Goal: Task Accomplishment & Management: Manage account settings

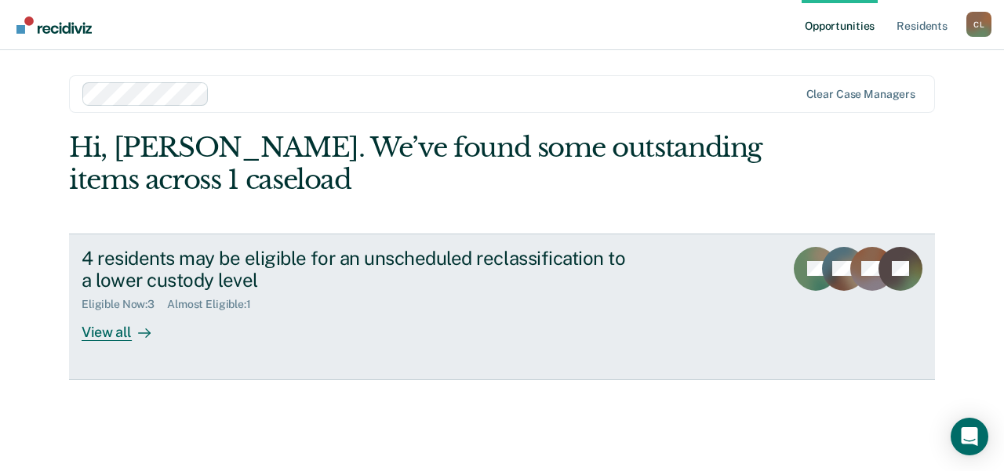
click at [112, 336] on div "View all" at bounding box center [126, 326] width 88 height 31
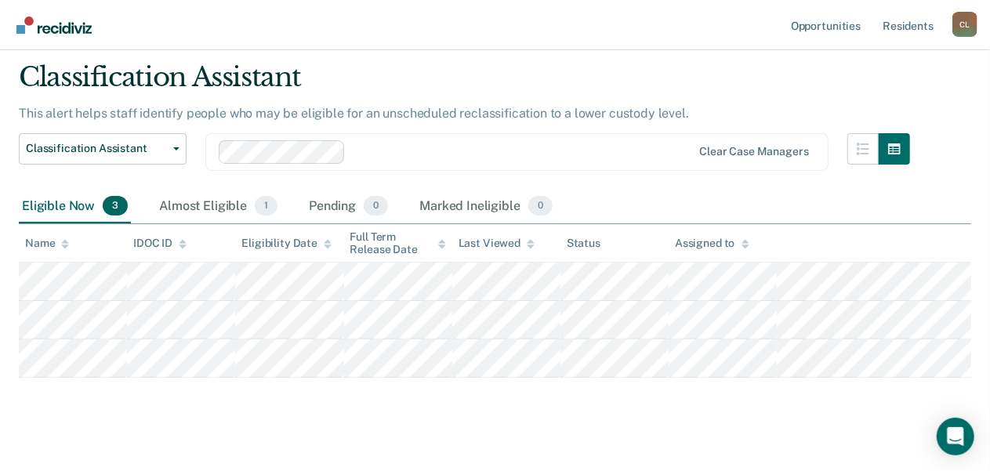
scroll to position [48, 0]
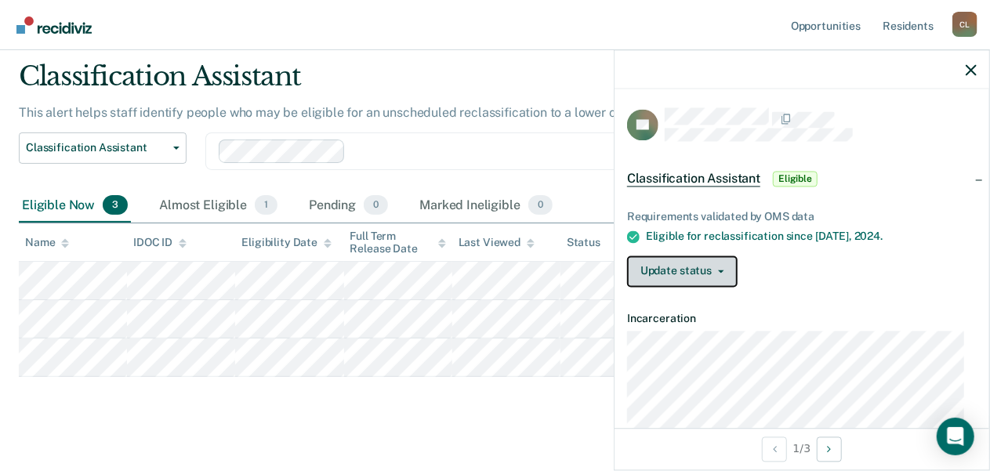
click at [721, 270] on icon "button" at bounding box center [721, 271] width 6 height 3
click at [921, 283] on div "Update status [PERSON_NAME] Mark Ineligible" at bounding box center [802, 271] width 350 height 31
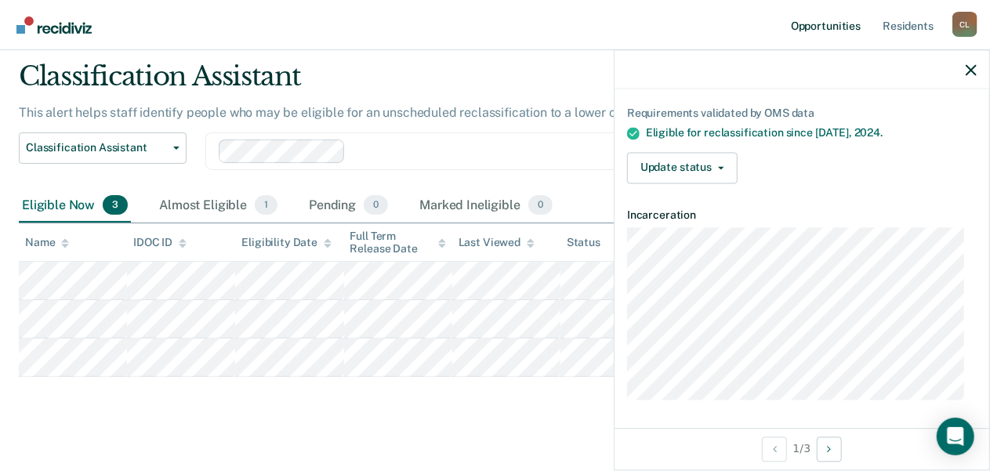
click at [836, 26] on link "Opportunities" at bounding box center [826, 25] width 76 height 50
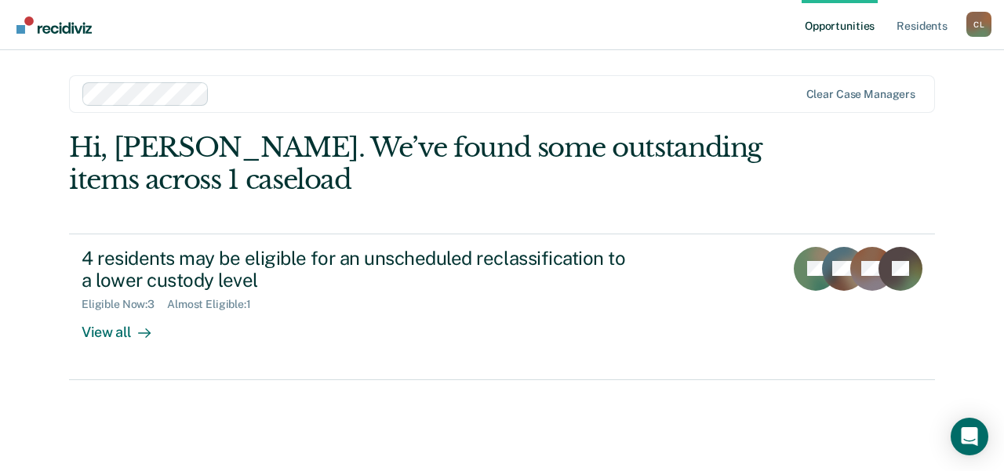
click at [836, 26] on link "Opportunities" at bounding box center [839, 25] width 76 height 50
click at [919, 30] on link "Resident s" at bounding box center [921, 25] width 57 height 50
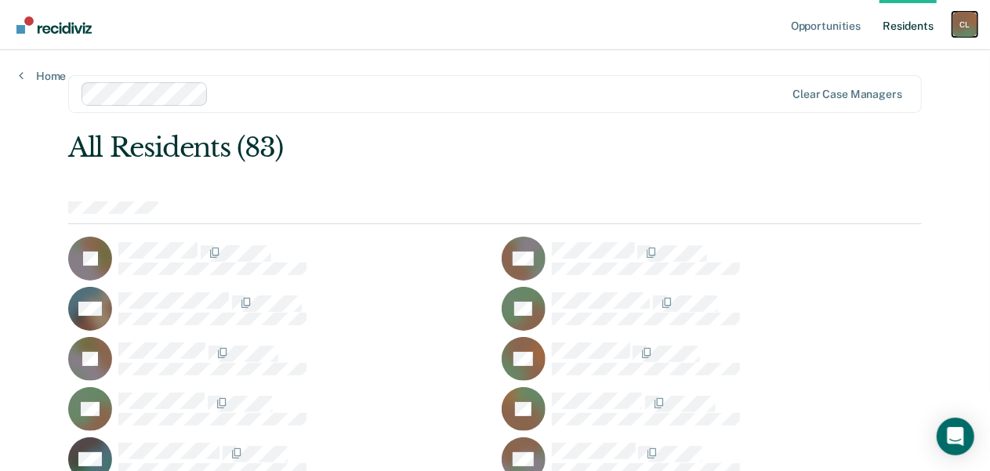
click at [970, 21] on div "C L" at bounding box center [965, 24] width 25 height 25
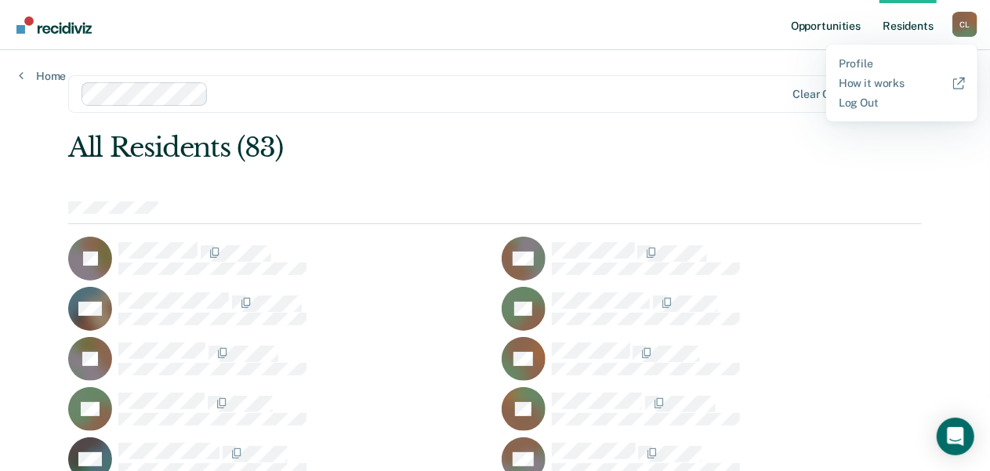
click at [849, 20] on link "Opportunities" at bounding box center [826, 25] width 76 height 50
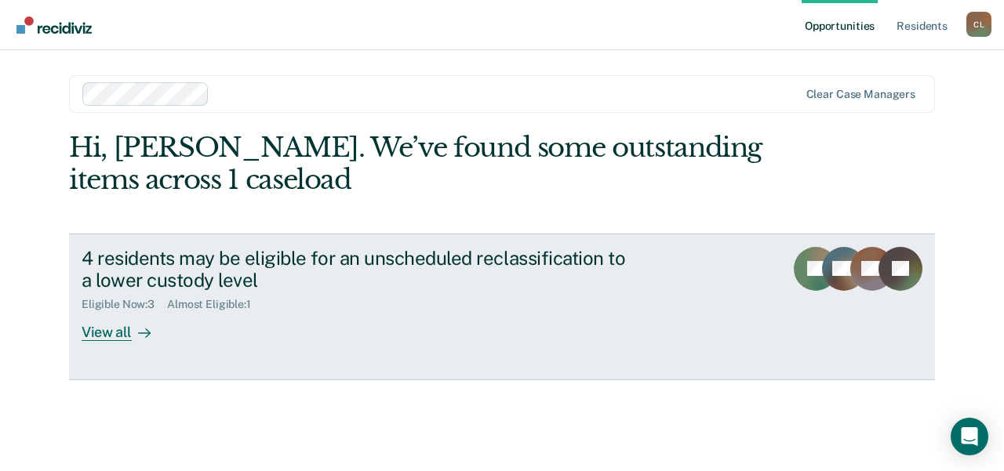
click at [136, 330] on div at bounding box center [141, 333] width 19 height 18
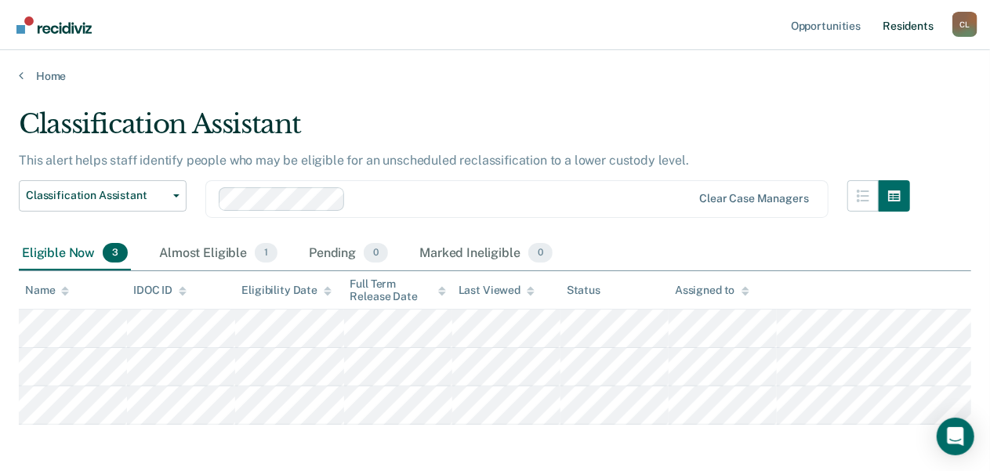
click at [924, 27] on link "Resident s" at bounding box center [908, 25] width 57 height 50
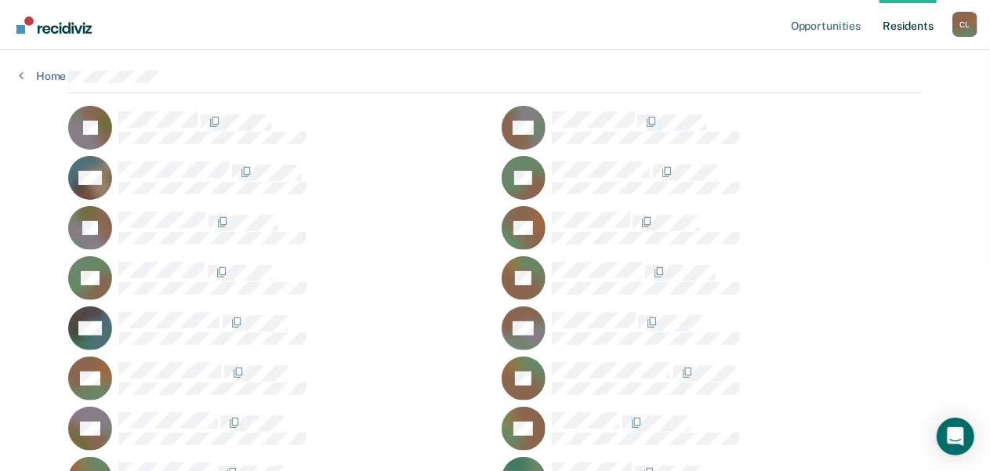
scroll to position [133, 0]
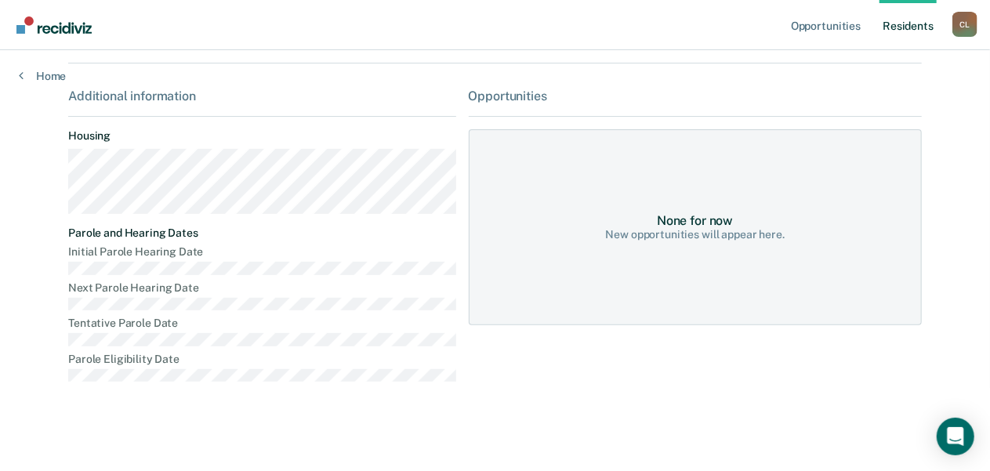
scroll to position [212, 0]
click at [19, 79] on icon at bounding box center [21, 75] width 5 height 13
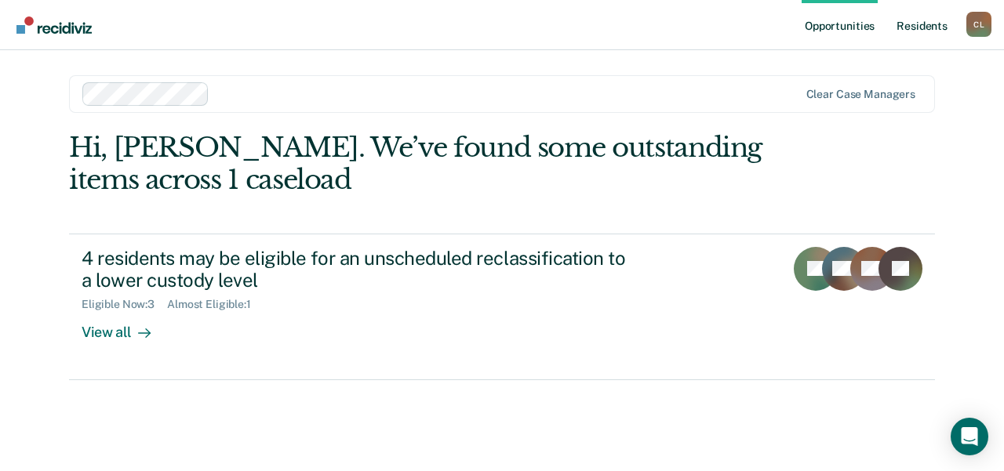
click at [916, 31] on link "Resident s" at bounding box center [921, 25] width 57 height 50
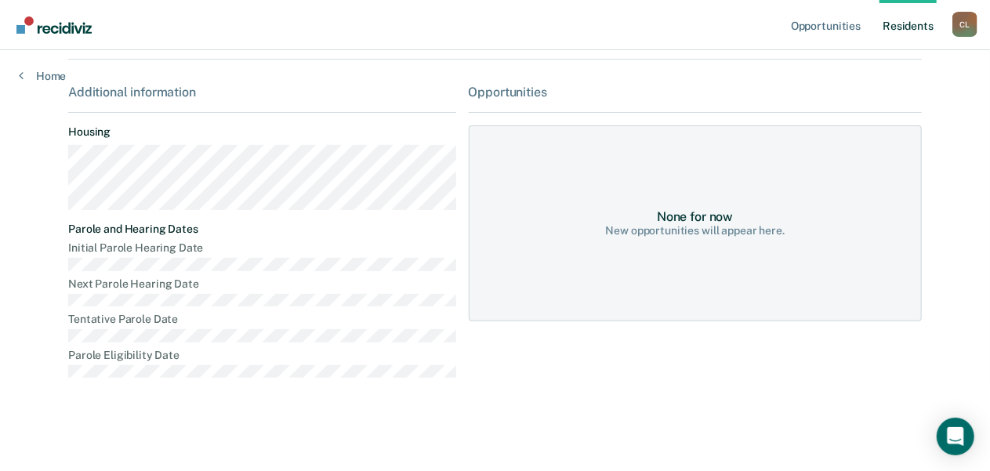
scroll to position [210, 0]
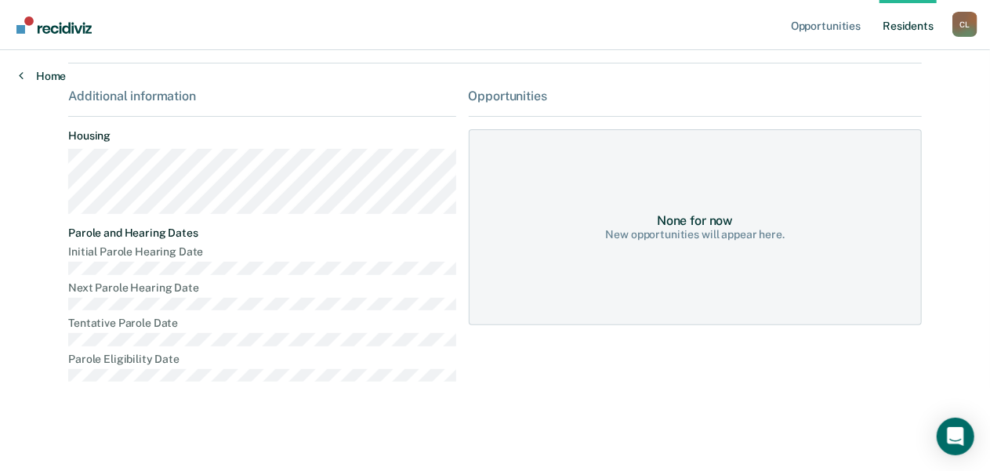
click at [24, 78] on link "Home" at bounding box center [42, 76] width 47 height 14
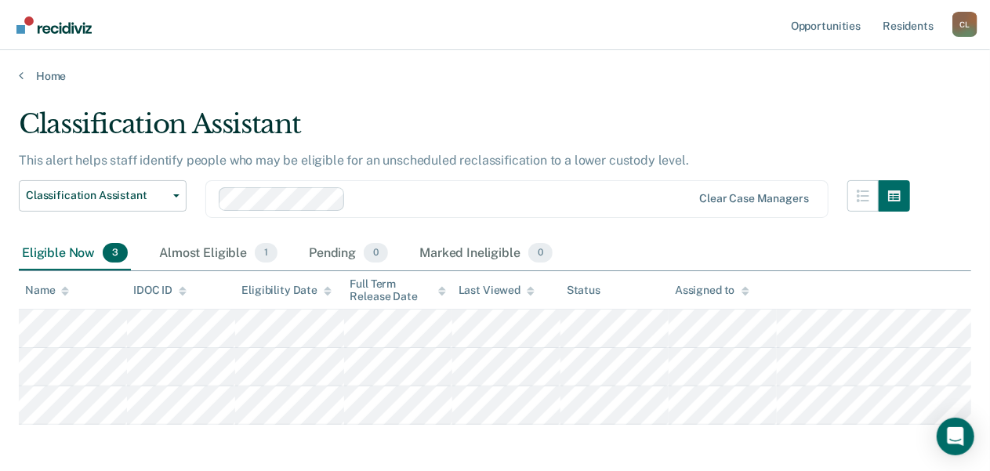
scroll to position [2, 0]
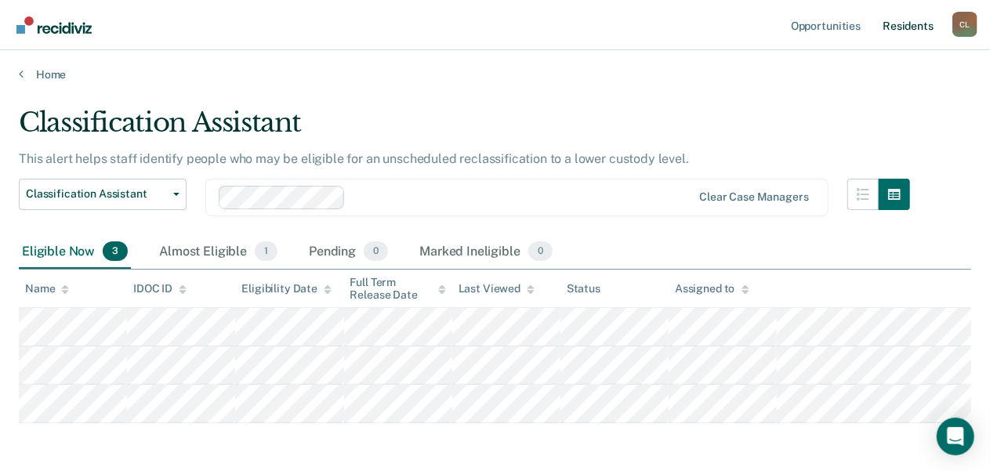
click at [921, 27] on link "Resident s" at bounding box center [908, 25] width 57 height 50
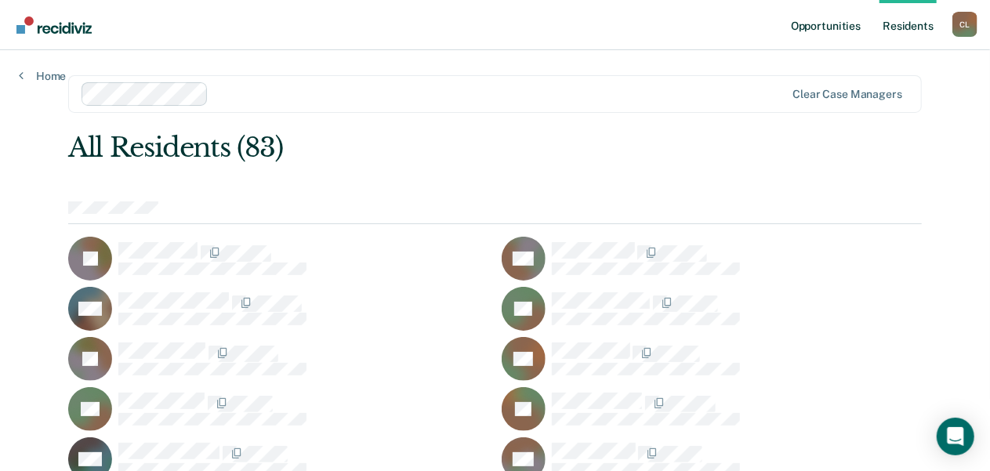
click at [841, 27] on link "Opportunities" at bounding box center [826, 25] width 76 height 50
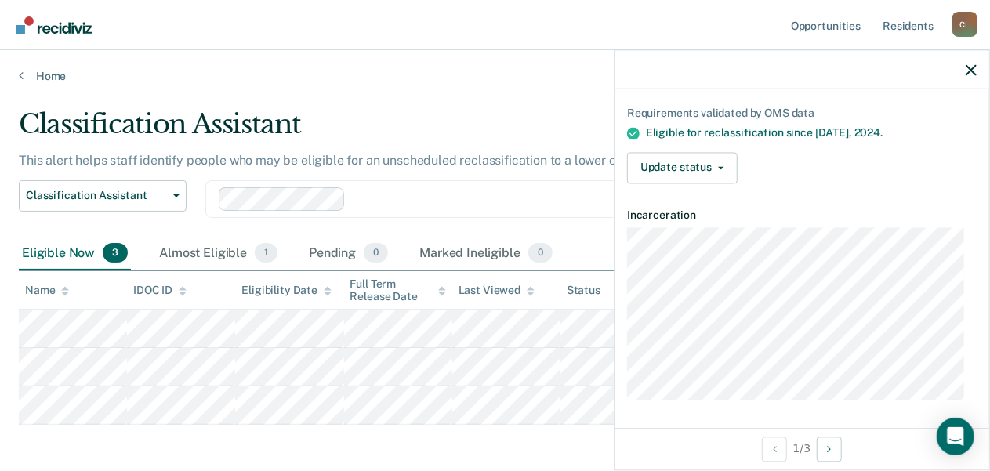
scroll to position [101, 0]
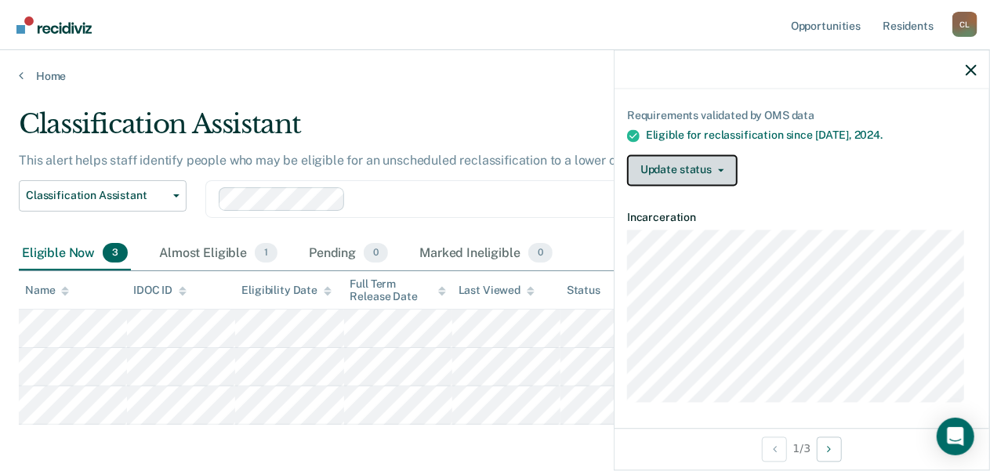
click at [718, 169] on icon "button" at bounding box center [721, 170] width 6 height 3
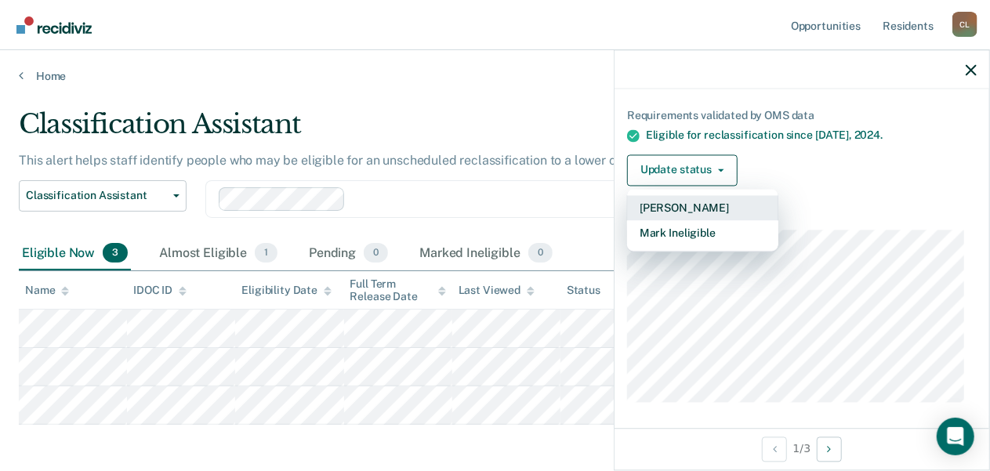
click at [687, 205] on button "[PERSON_NAME]" at bounding box center [702, 207] width 151 height 25
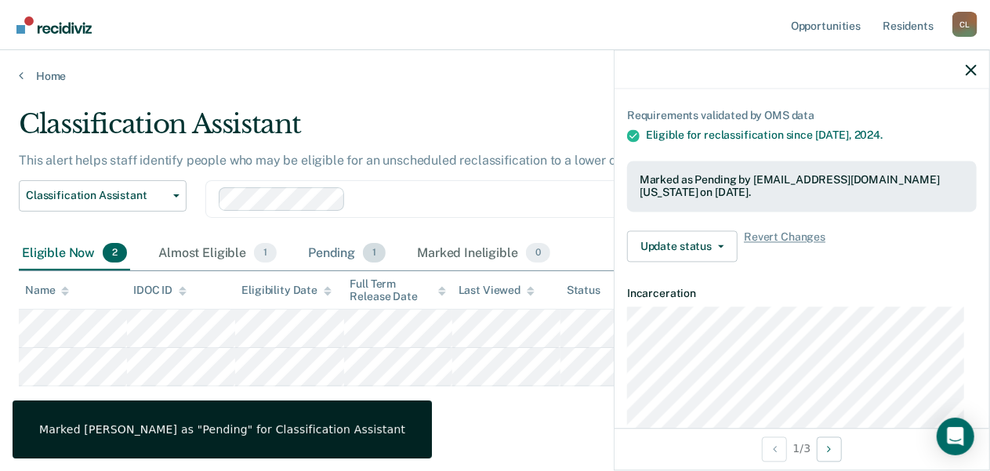
click at [346, 255] on div "Pending 1" at bounding box center [347, 254] width 84 height 35
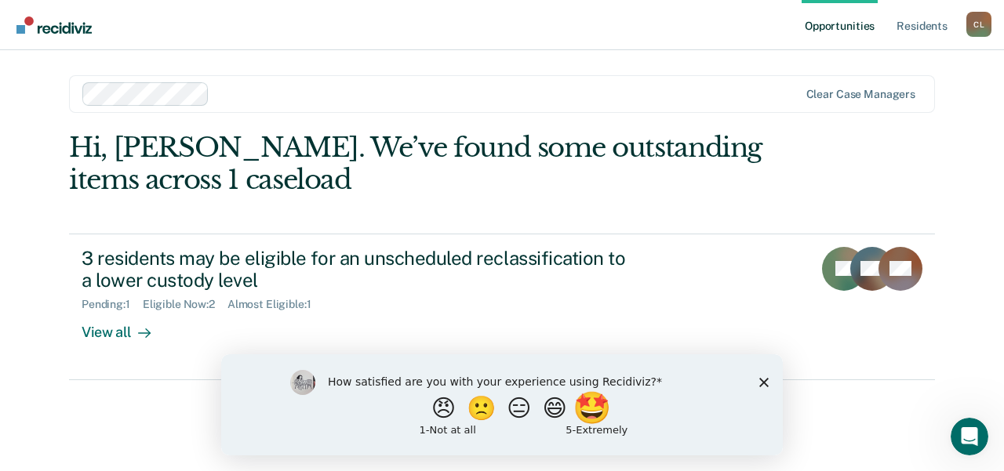
click at [609, 407] on button "🤩" at bounding box center [593, 407] width 42 height 31
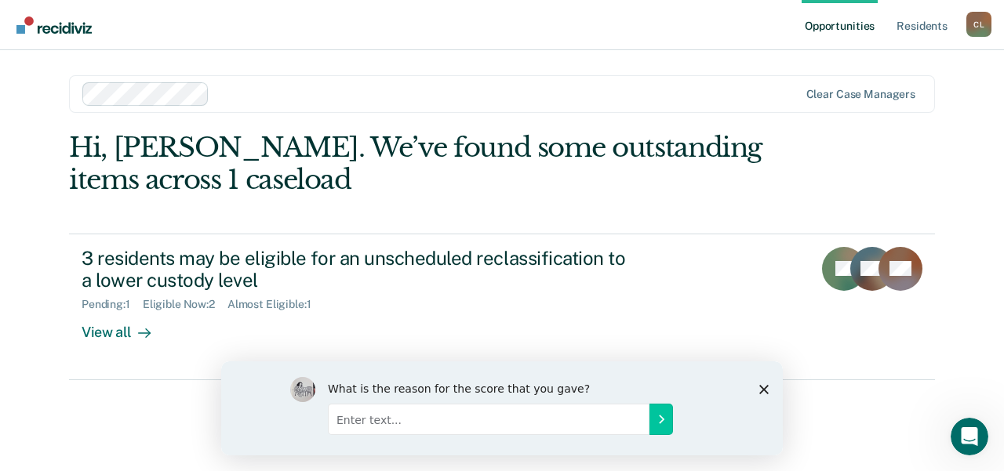
click at [606, 423] on input "Enter text..." at bounding box center [489, 418] width 322 height 31
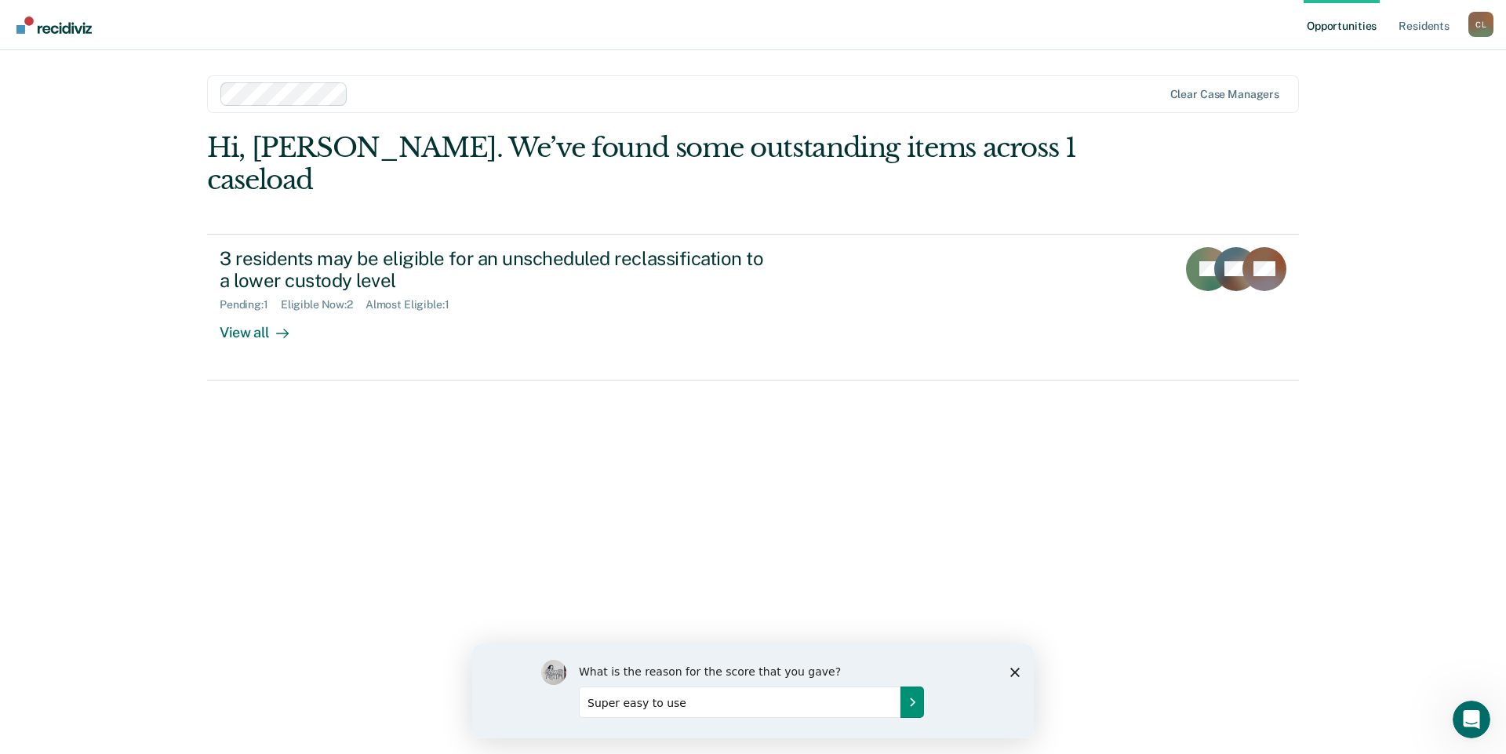
type input "Super easy to use"
click at [911, 471] on icon "Submit your response" at bounding box center [912, 701] width 13 height 13
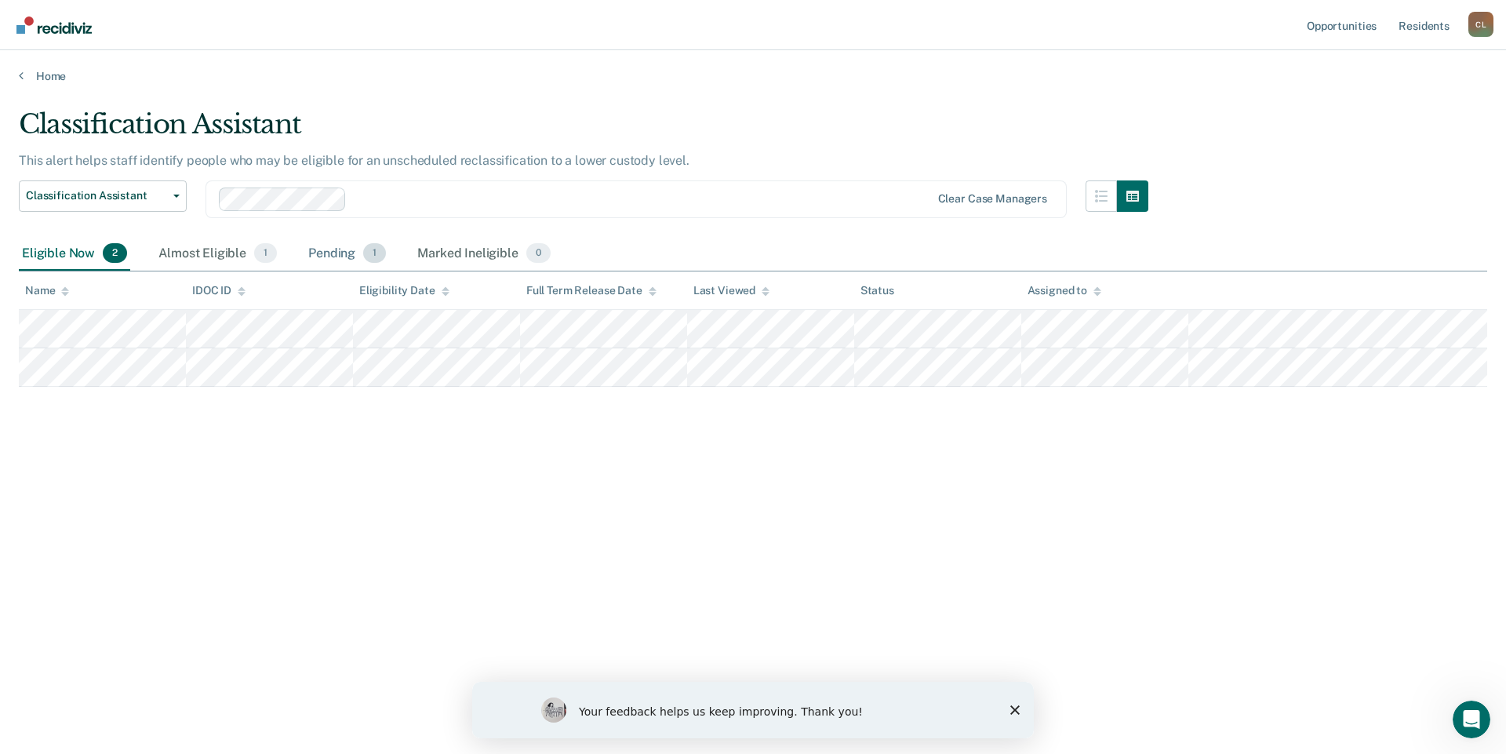
click at [317, 253] on div "Pending 1" at bounding box center [347, 254] width 84 height 35
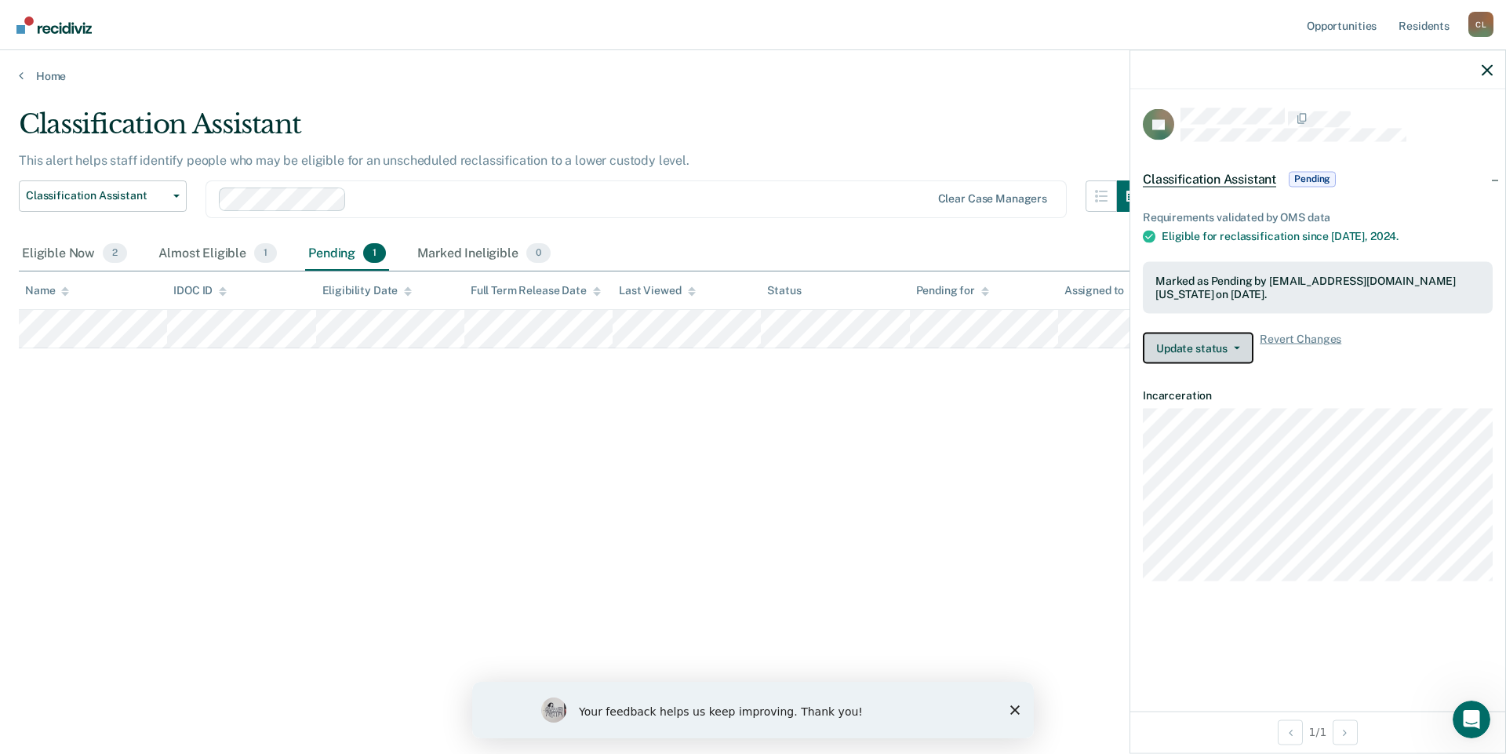
click at [1003, 349] on button "Update status" at bounding box center [1198, 347] width 111 height 31
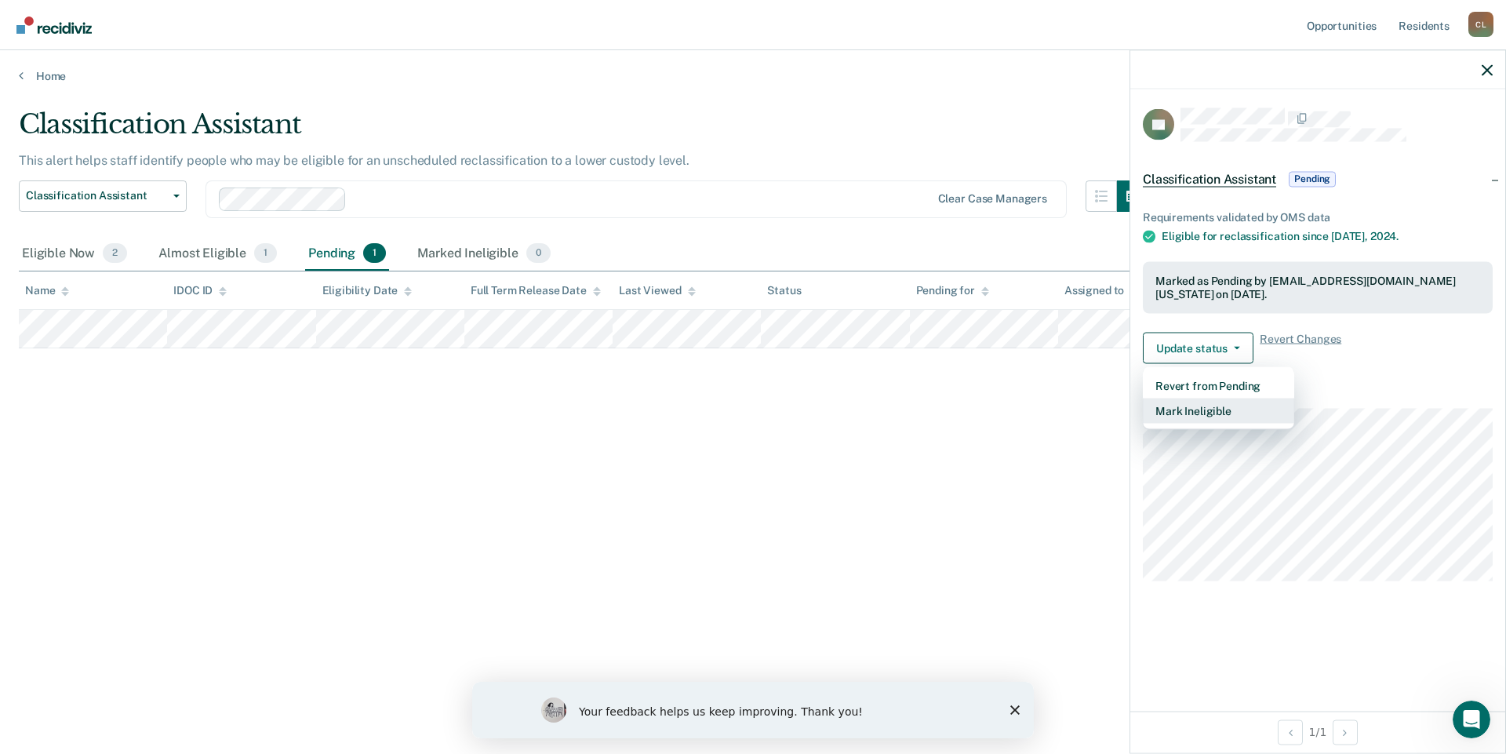
click at [1003, 413] on button "Mark Ineligible" at bounding box center [1218, 410] width 151 height 25
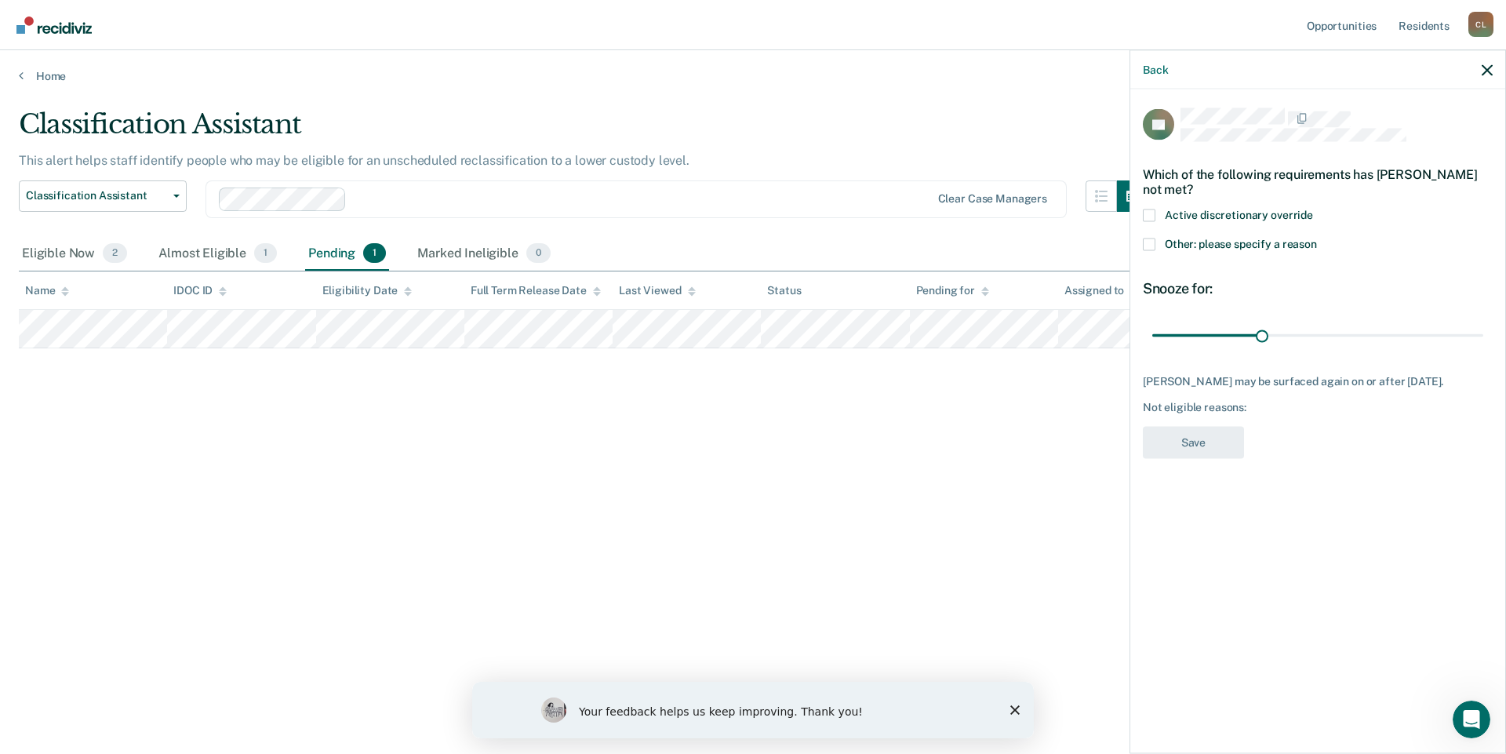
click at [1003, 240] on span "Other: please specify a reason" at bounding box center [1241, 243] width 152 height 13
click at [1003, 238] on input "Other: please specify a reason" at bounding box center [1317, 238] width 0 height 0
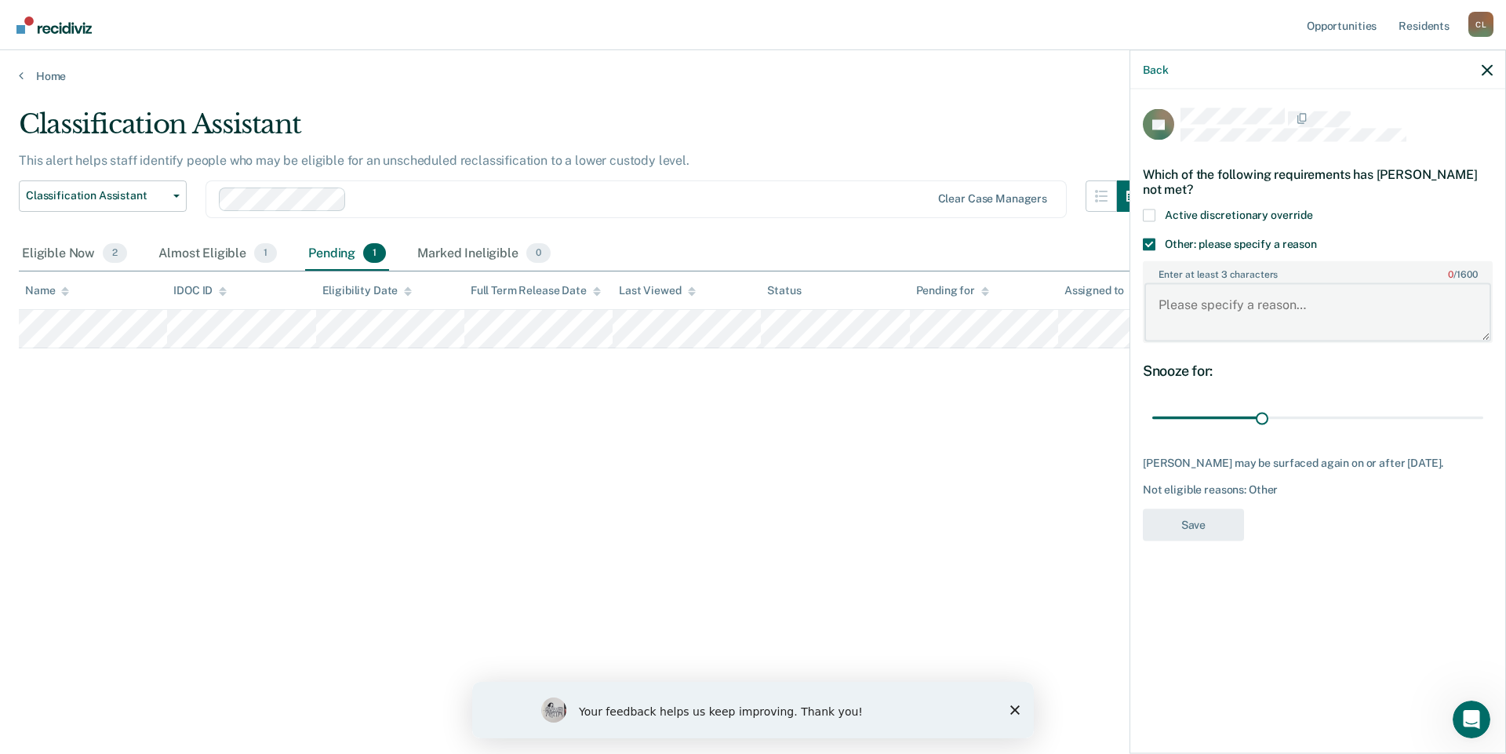
click at [1003, 303] on textarea "Enter at least 3 characters 0 / 1600" at bounding box center [1317, 312] width 347 height 58
type textarea "Not yet due for a reclassification."
click at [1003, 471] on button "Save" at bounding box center [1193, 524] width 101 height 32
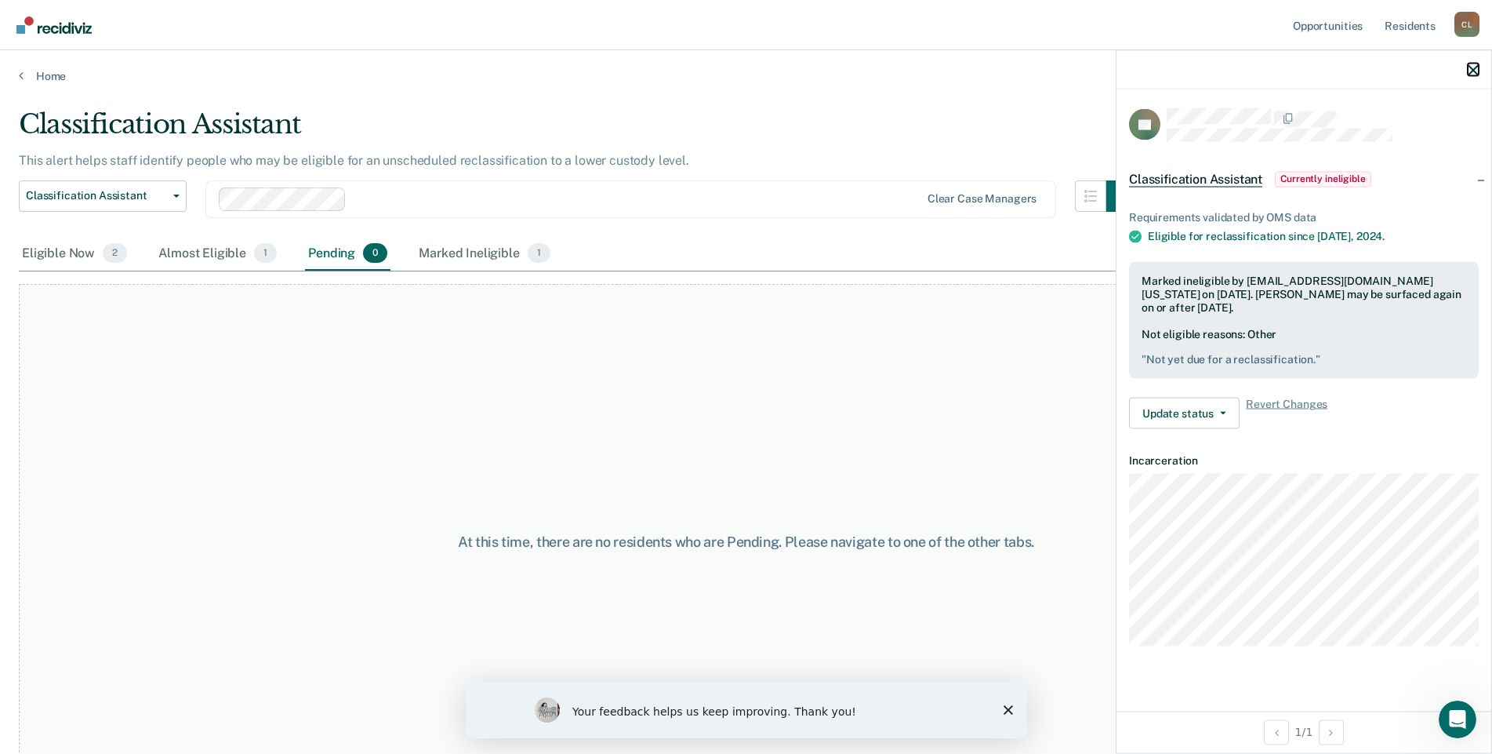
click at [1003, 64] on button "button" at bounding box center [1473, 69] width 11 height 13
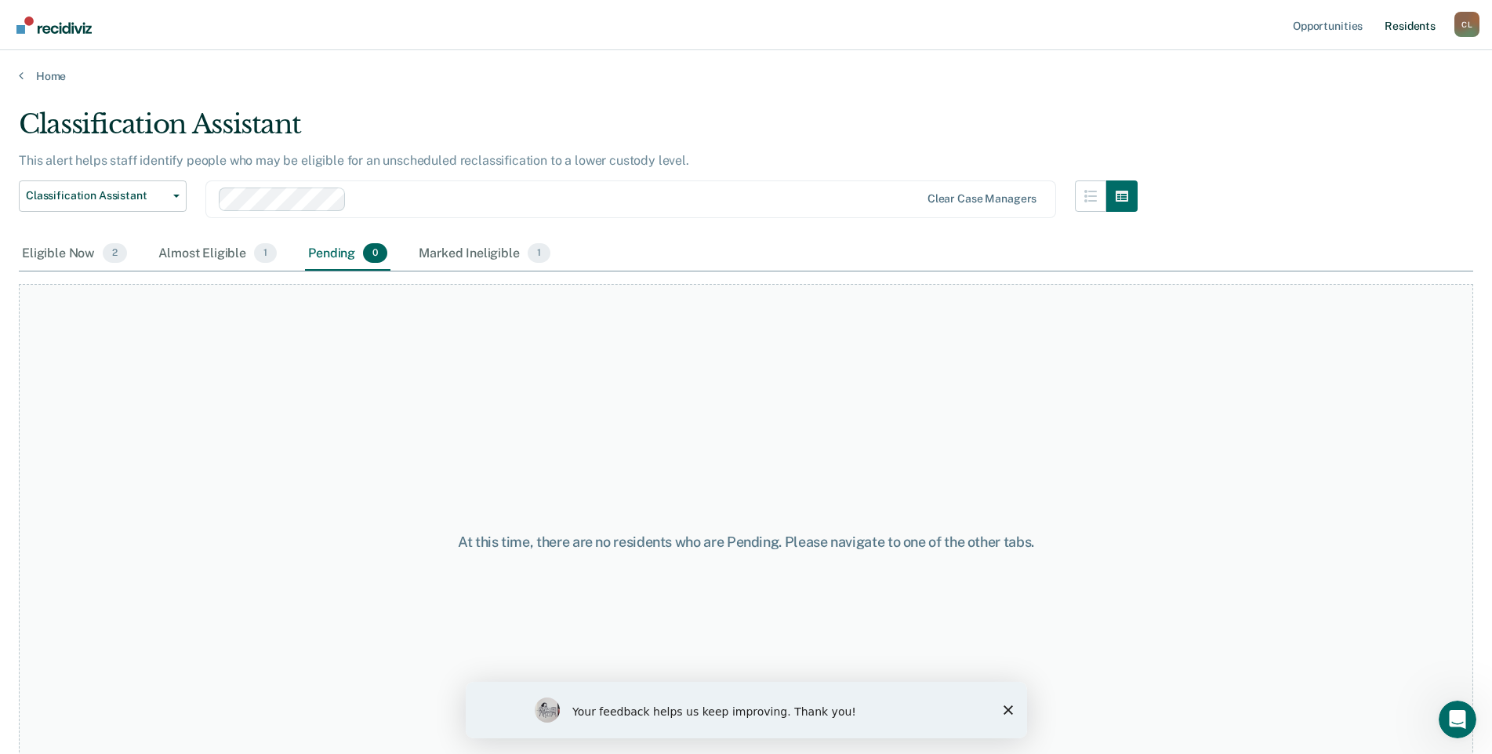
click at [1003, 33] on link "Resident s" at bounding box center [1410, 25] width 57 height 50
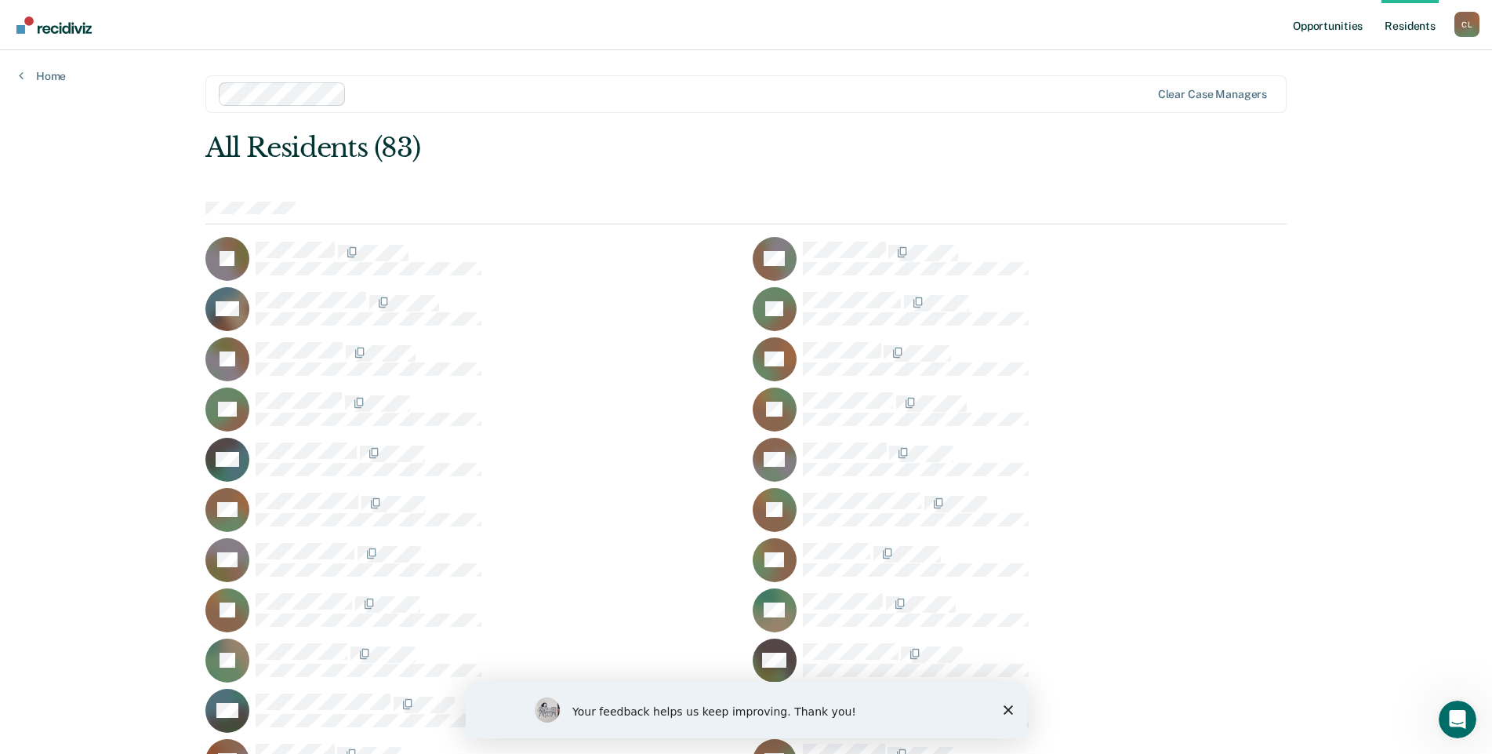
click at [1003, 25] on link "Opportunities" at bounding box center [1328, 25] width 76 height 50
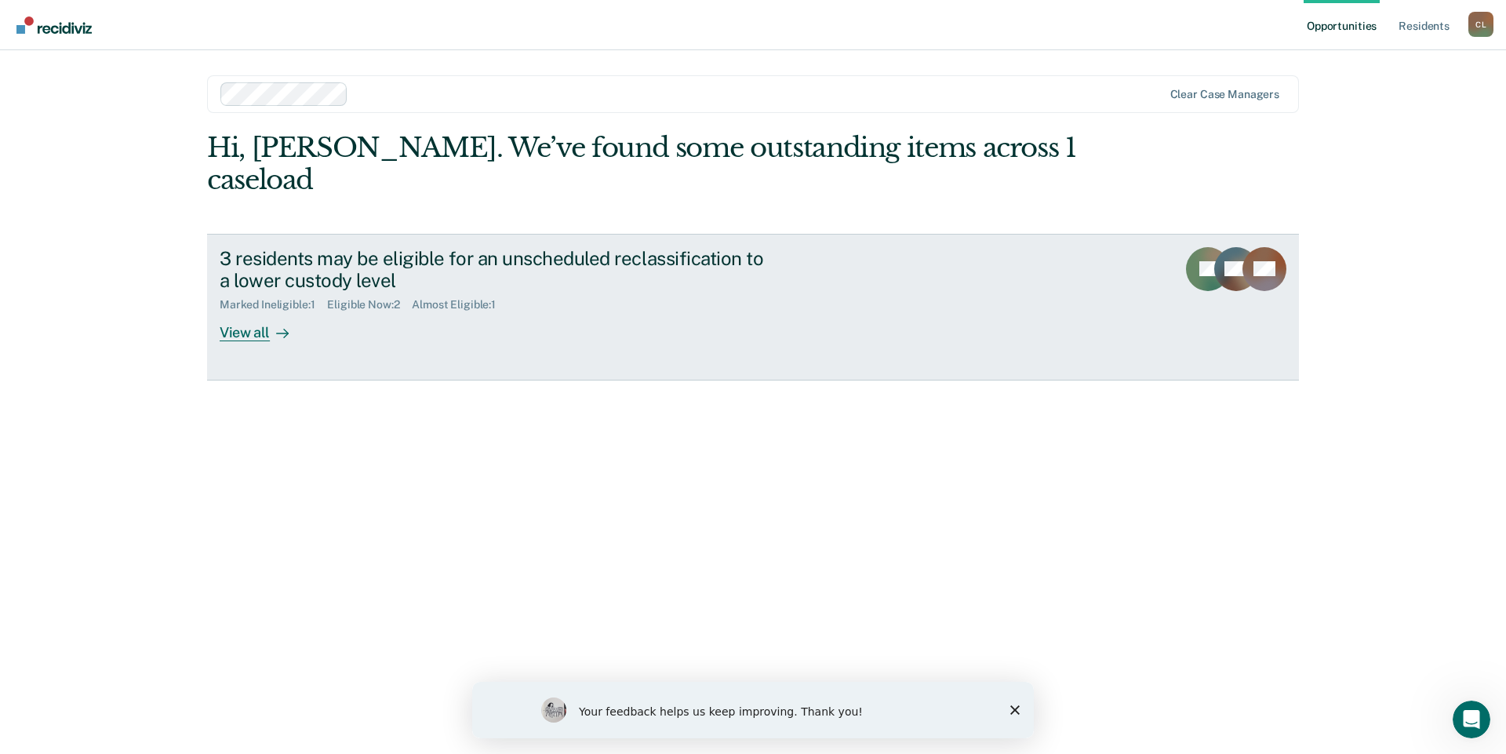
click at [246, 311] on div "View all" at bounding box center [264, 326] width 88 height 31
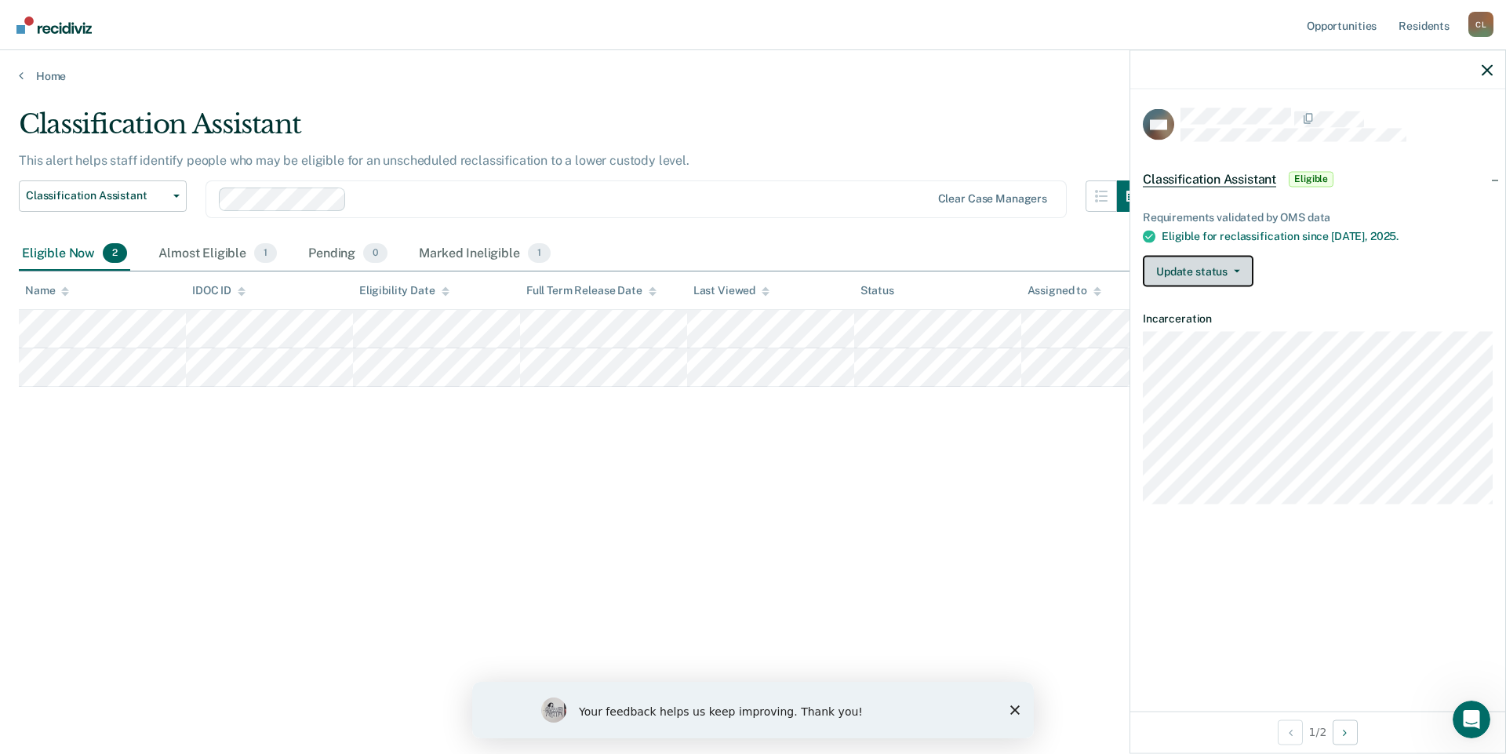
click at [1003, 265] on button "Update status" at bounding box center [1198, 271] width 111 height 31
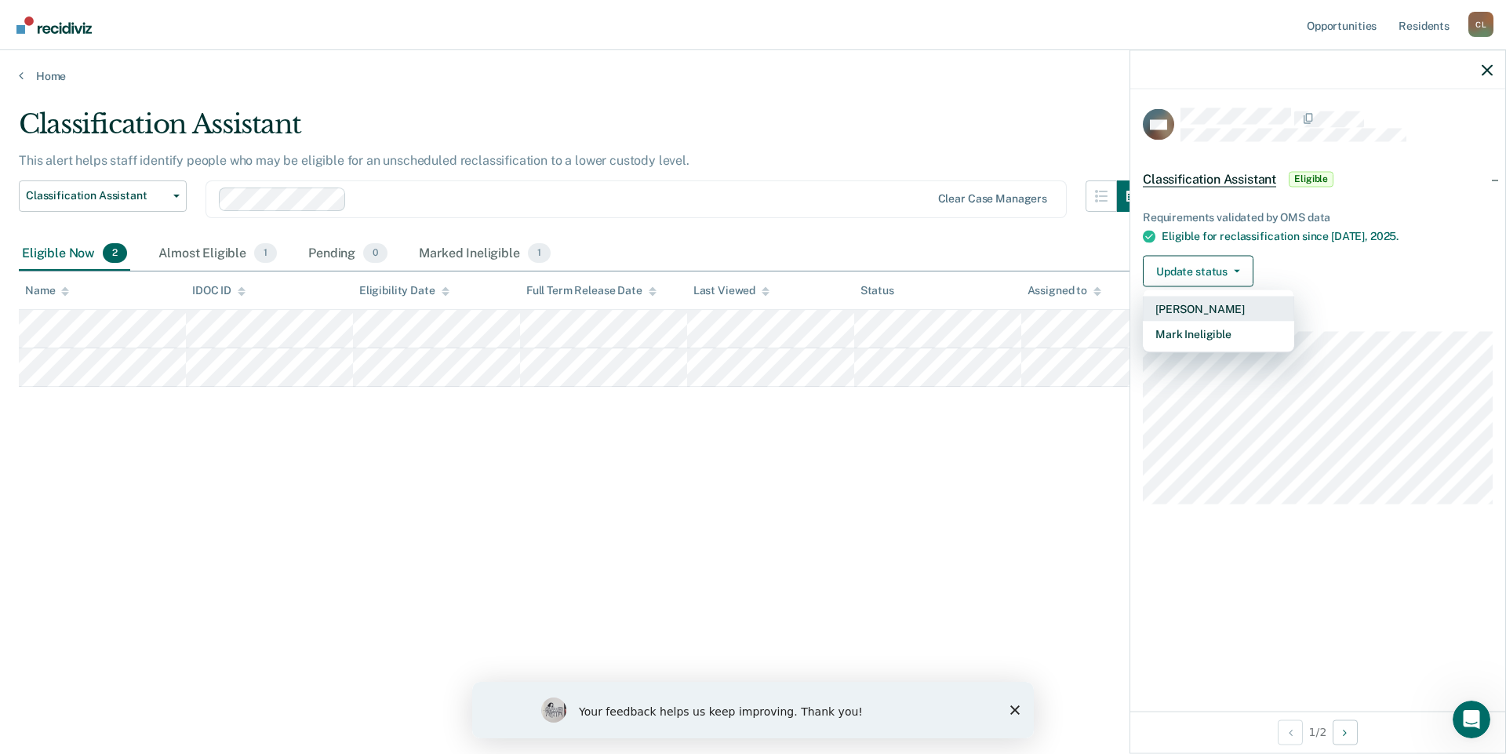
click at [1003, 306] on button "[PERSON_NAME]" at bounding box center [1218, 308] width 151 height 25
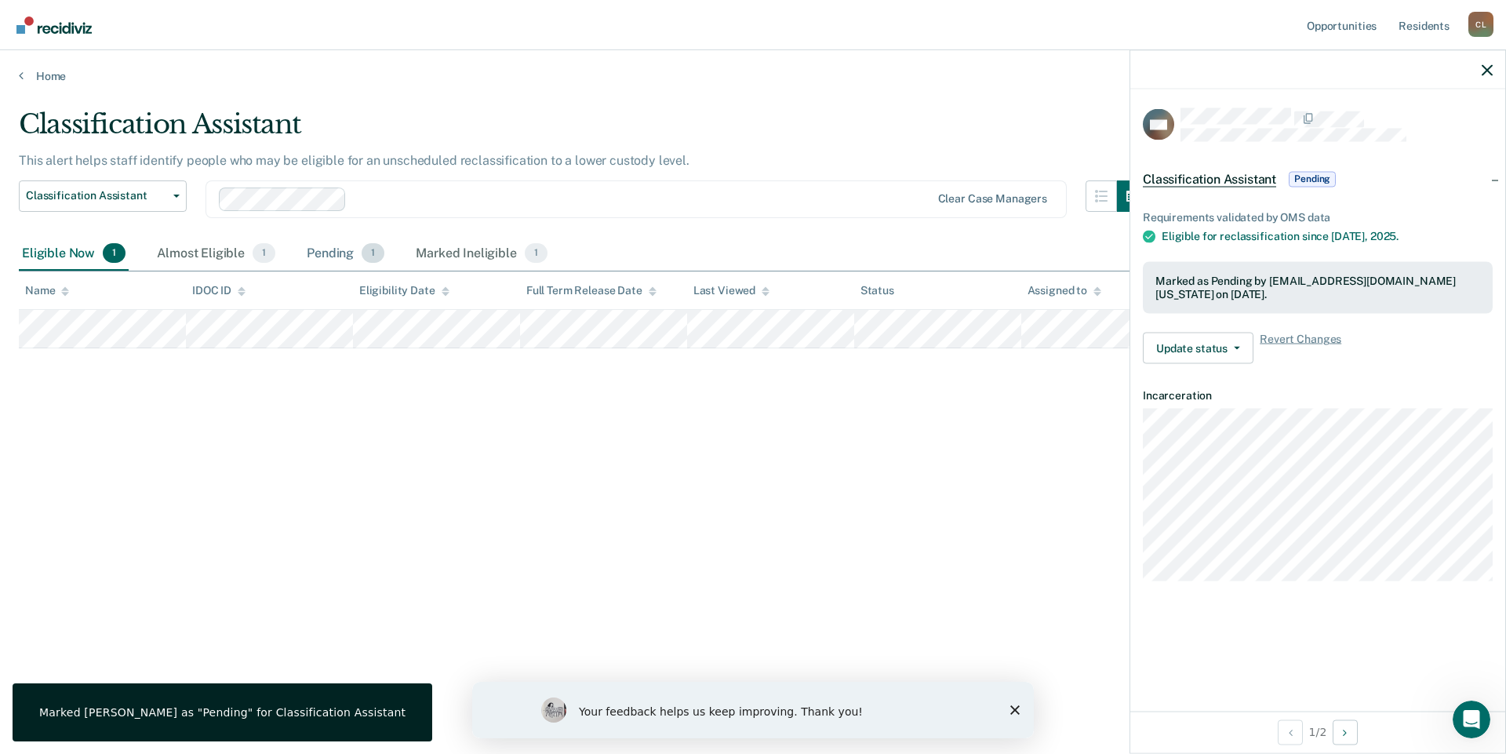
click at [343, 258] on div "Pending 1" at bounding box center [345, 254] width 84 height 35
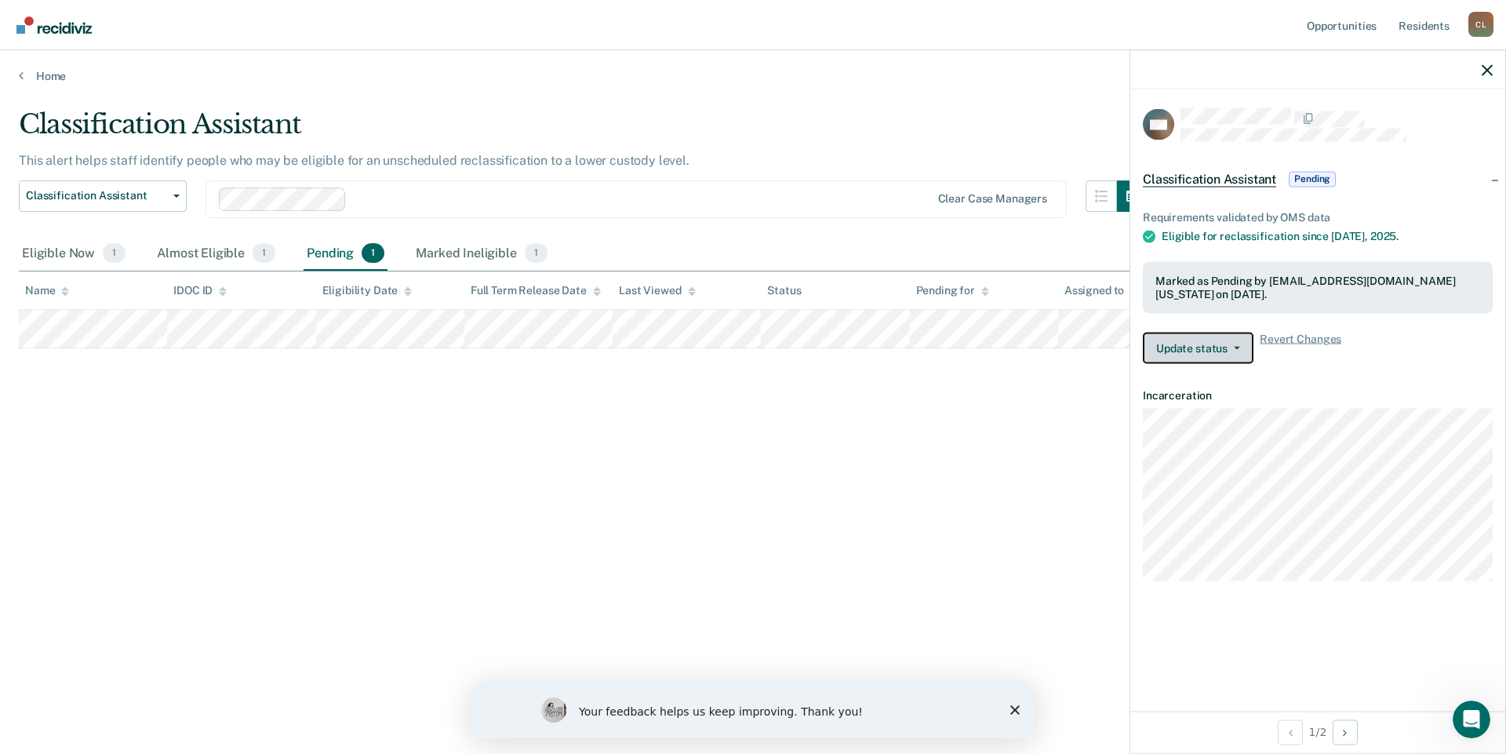
click at [1003, 347] on icon "button" at bounding box center [1237, 347] width 6 height 3
click at [1003, 346] on icon "button" at bounding box center [1237, 347] width 6 height 3
click at [1003, 471] on button "Next Opportunity" at bounding box center [1344, 731] width 25 height 25
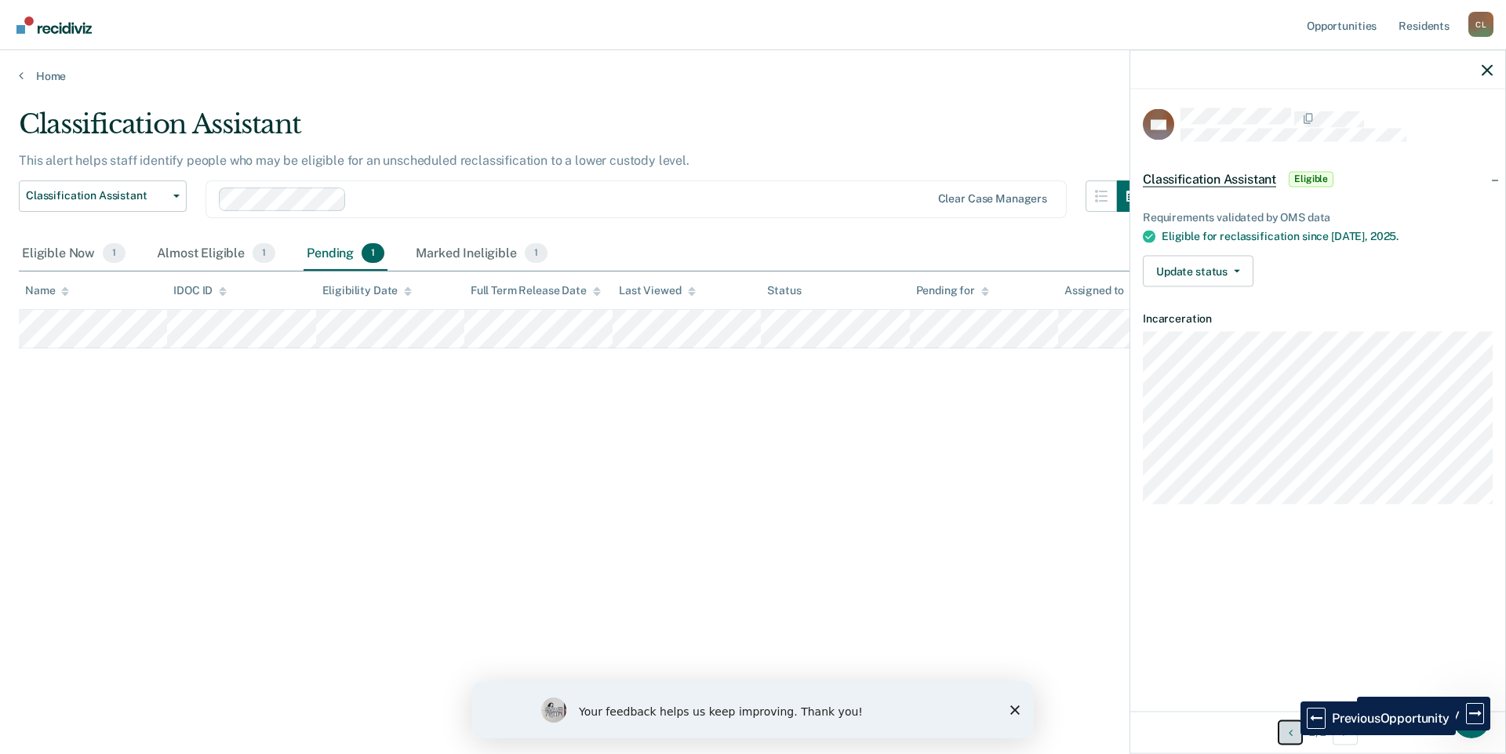
click at [1003, 471] on icon "Previous Opportunity" at bounding box center [1290, 731] width 4 height 11
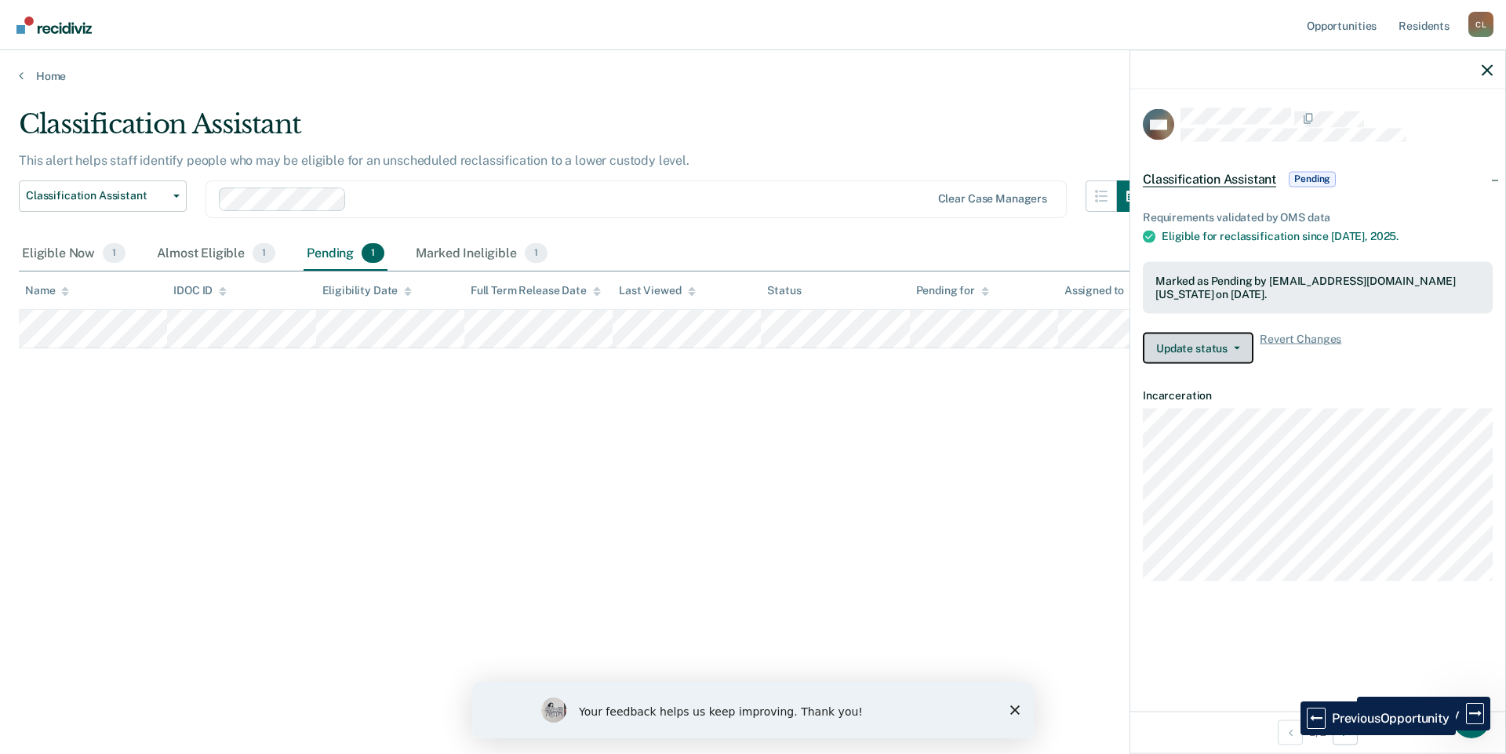
click at [1003, 338] on button "Update status" at bounding box center [1198, 347] width 111 height 31
click at [791, 471] on div "Classification Assistant This alert helps staff identify people who may be elig…" at bounding box center [753, 372] width 1468 height 528
click at [1003, 73] on div at bounding box center [1317, 69] width 375 height 39
click at [1003, 73] on icon "button" at bounding box center [1486, 69] width 11 height 11
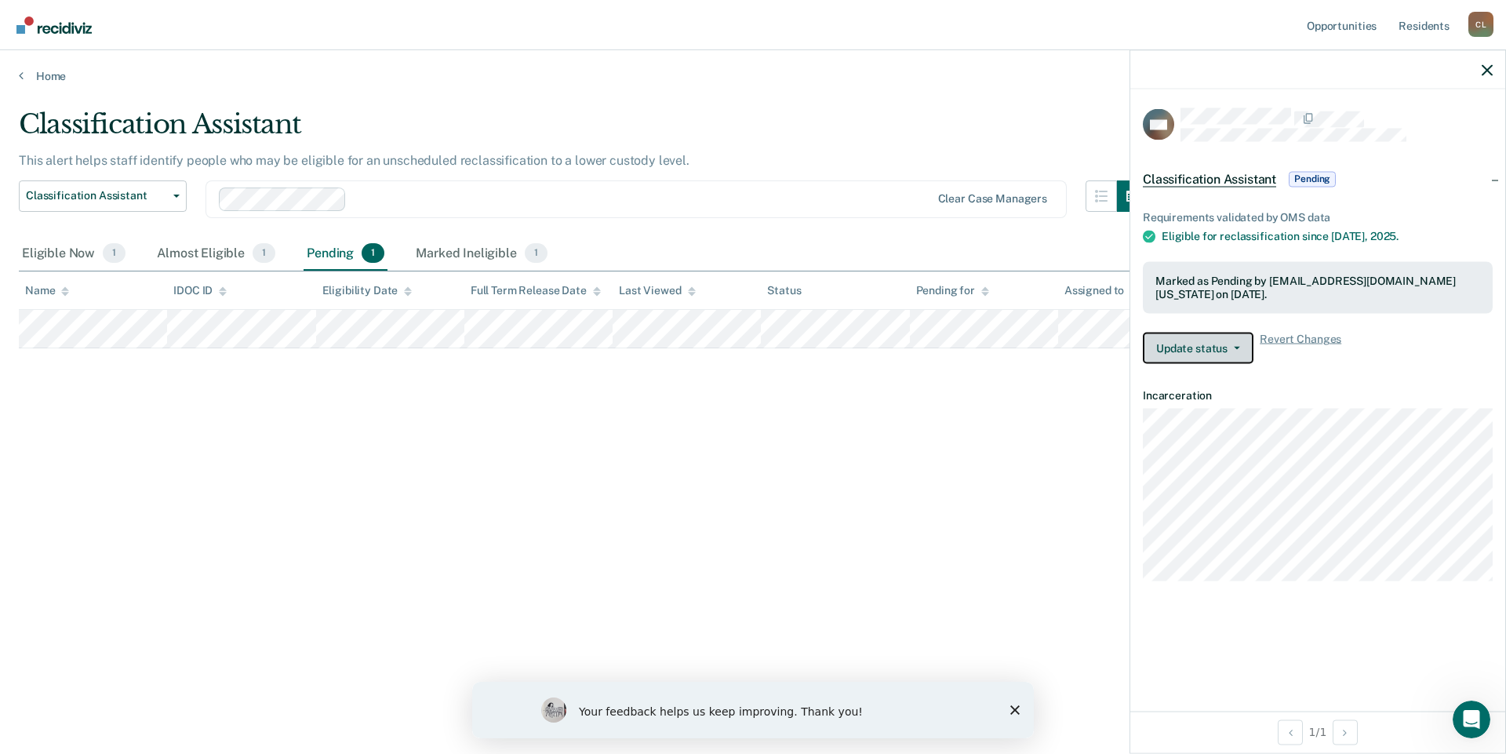
click at [1003, 350] on button "Update status" at bounding box center [1198, 347] width 111 height 31
click at [1003, 339] on span "Revert Changes" at bounding box center [1300, 347] width 82 height 31
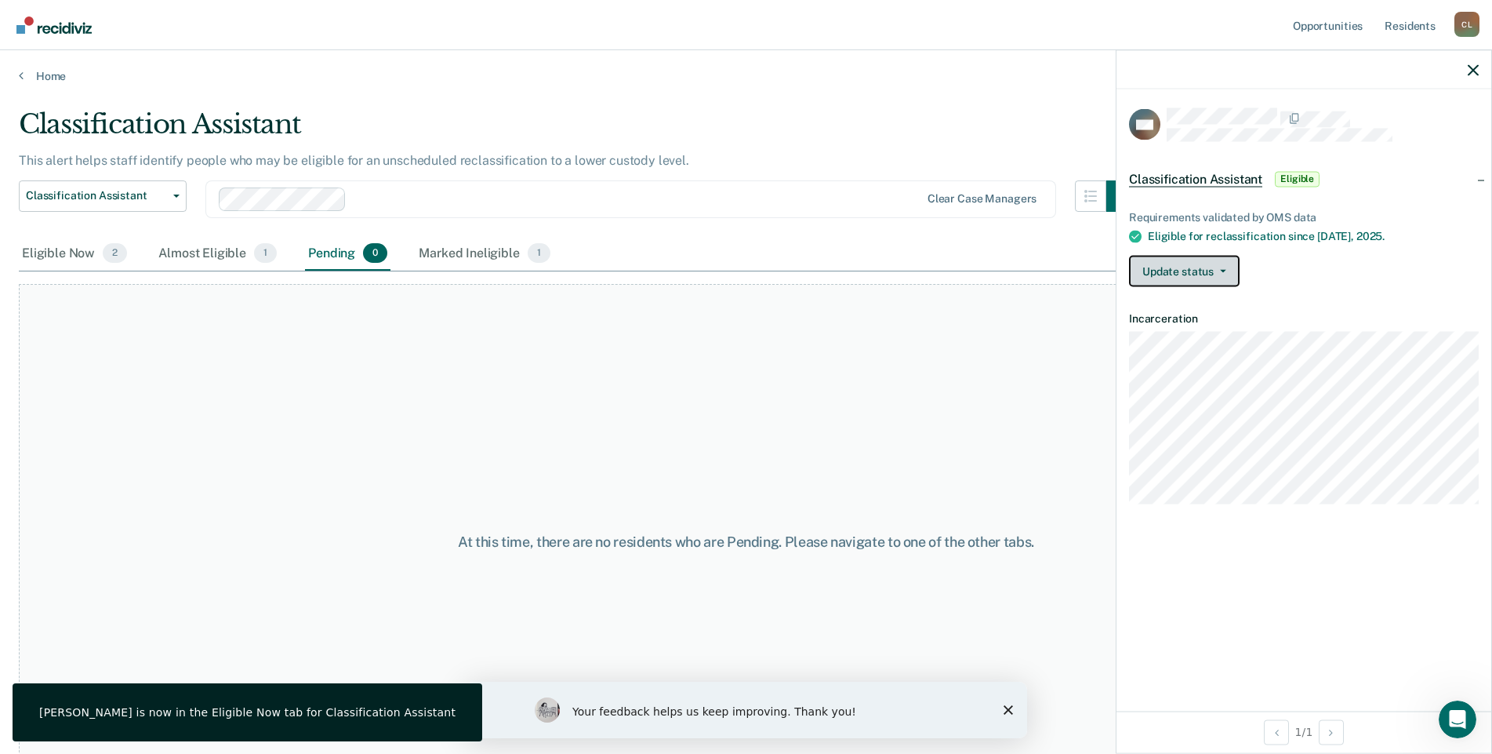
click at [1003, 267] on button "Update status" at bounding box center [1184, 271] width 111 height 31
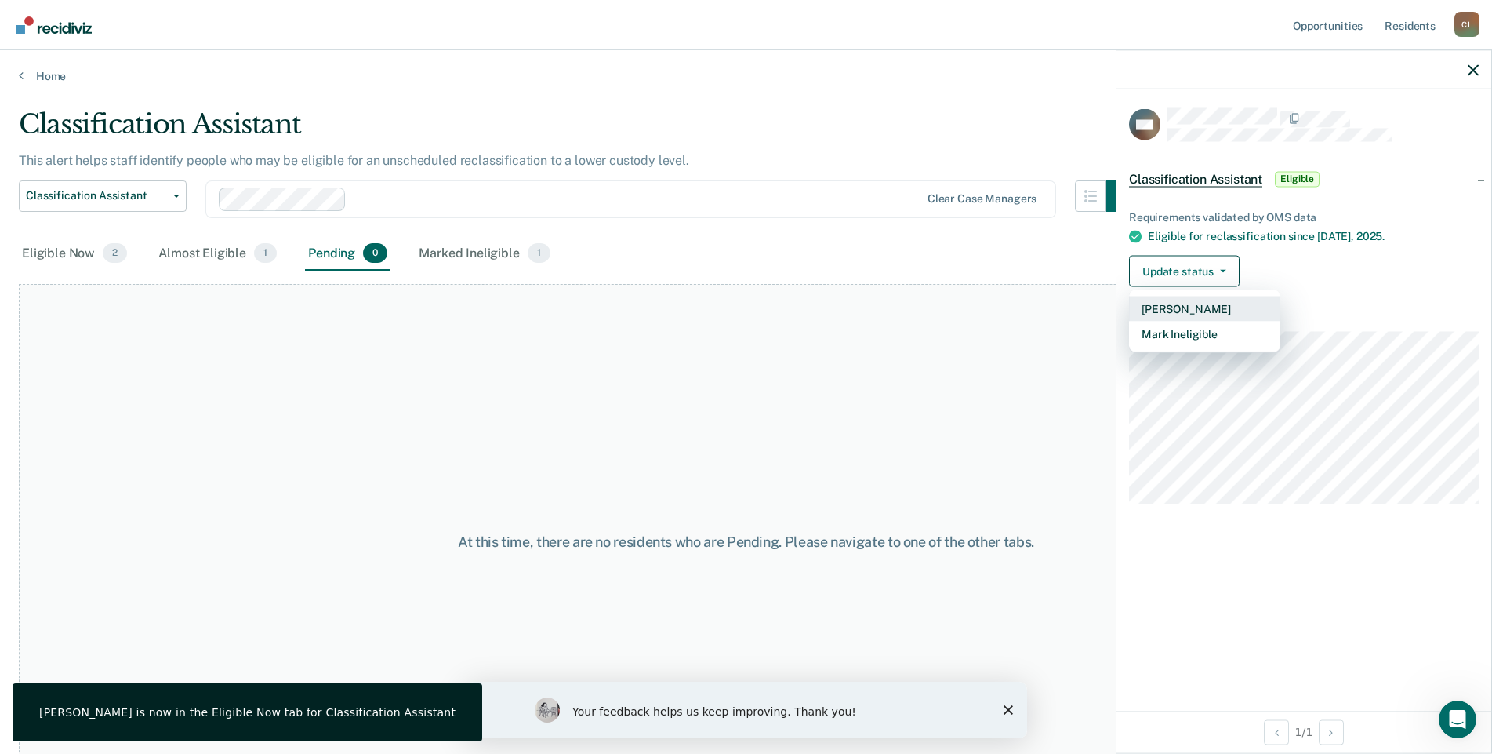
click at [1003, 304] on button "[PERSON_NAME]" at bounding box center [1204, 308] width 151 height 25
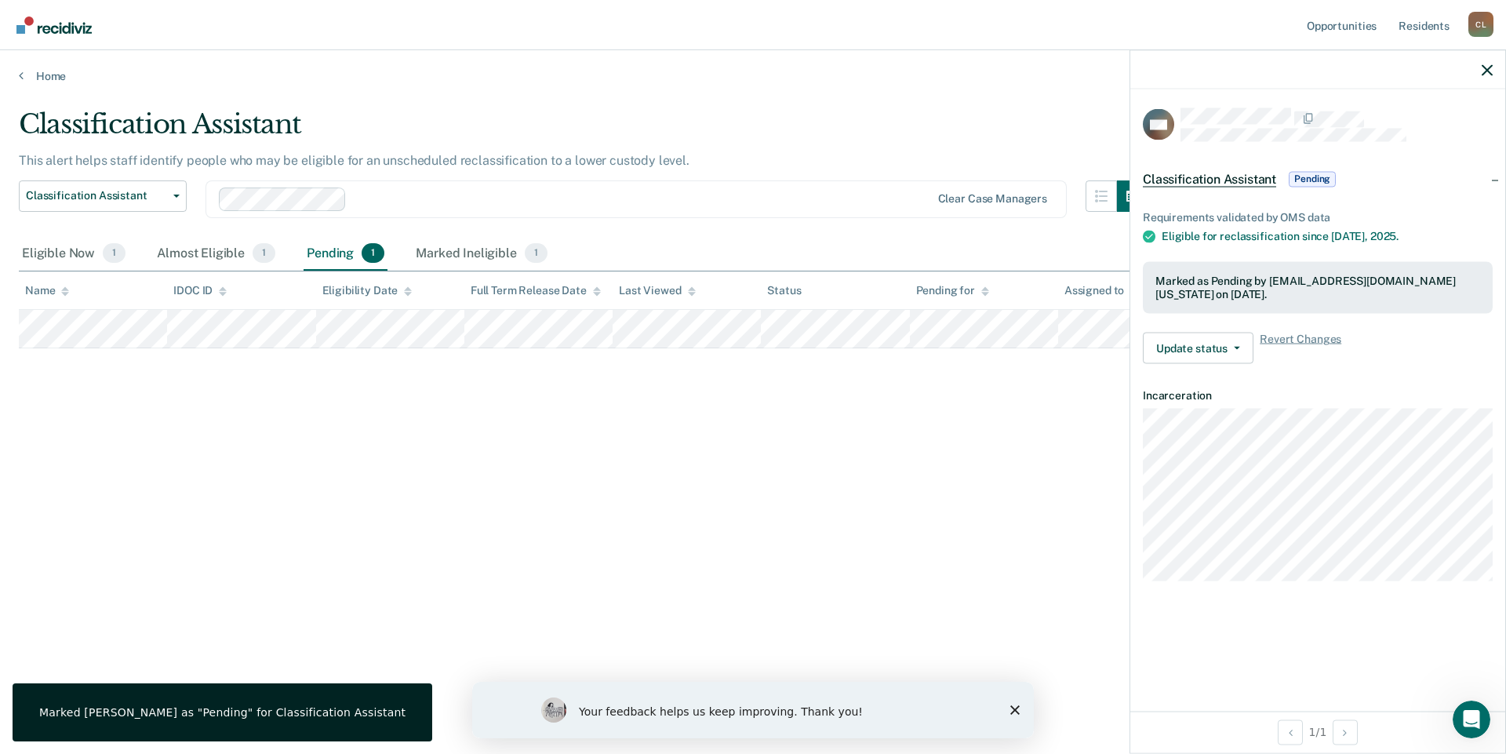
click at [869, 459] on div "Classification Assistant This alert helps staff identify people who may be elig…" at bounding box center [753, 372] width 1468 height 528
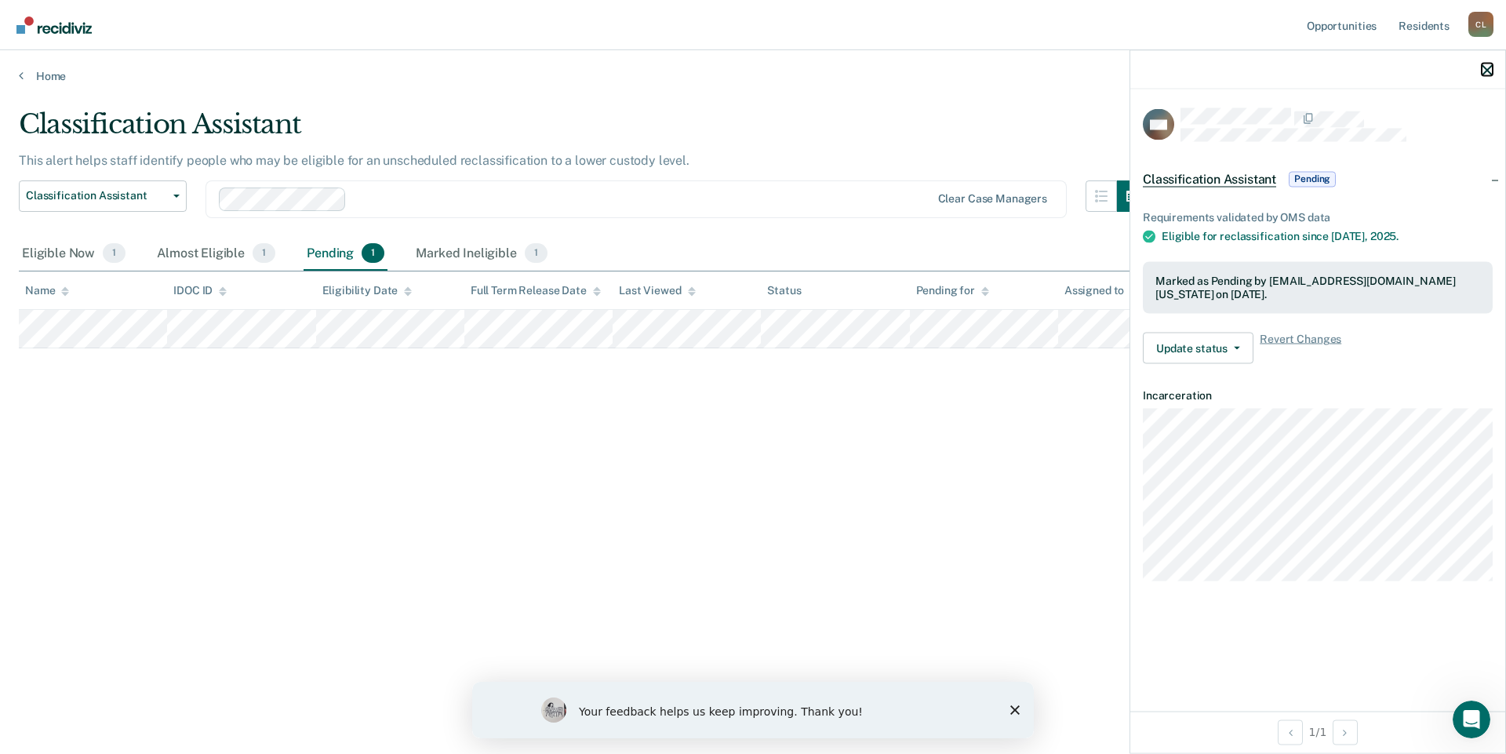
click at [1003, 70] on icon "button" at bounding box center [1486, 69] width 11 height 11
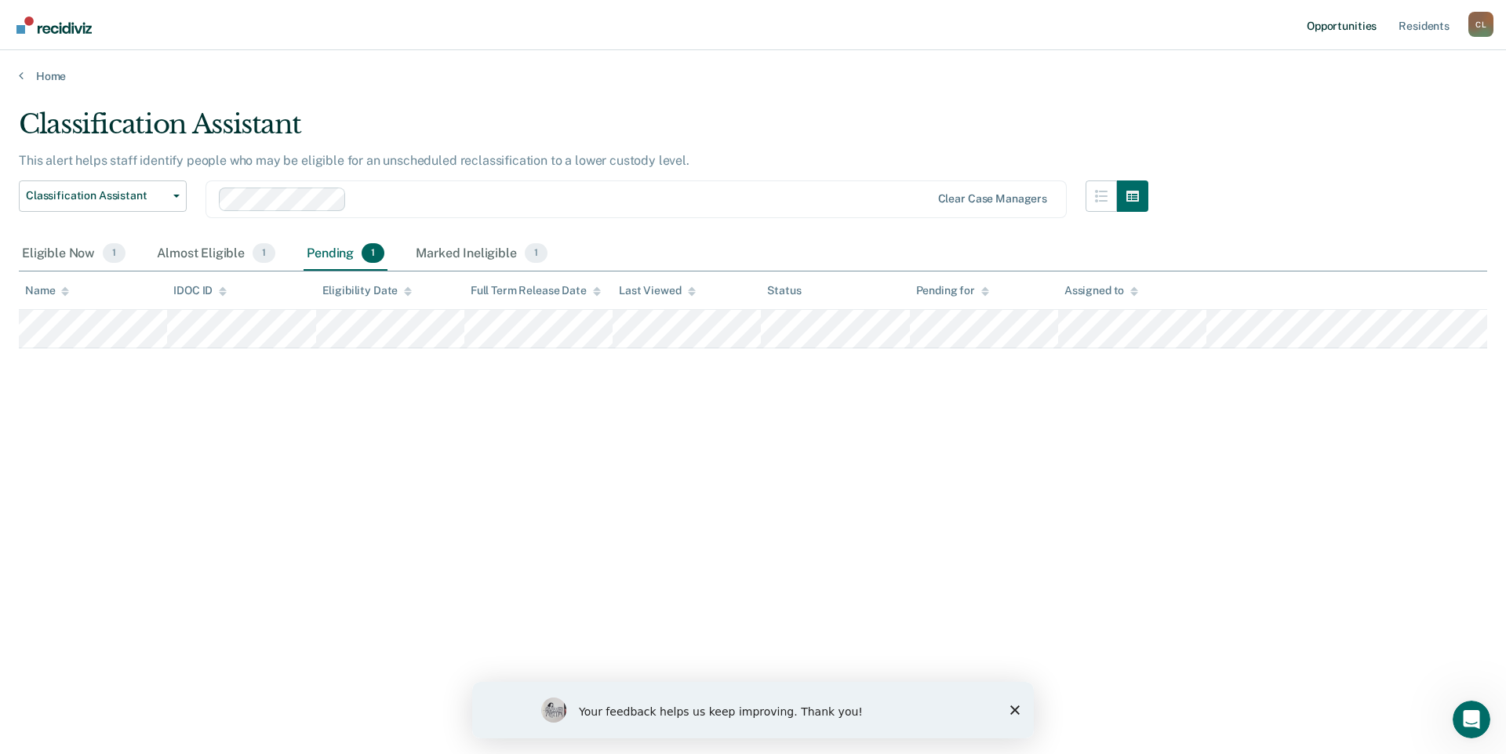
click at [1003, 28] on link "Opportunities" at bounding box center [1341, 25] width 76 height 50
